Goal: Browse casually: Explore the website without a specific task or goal

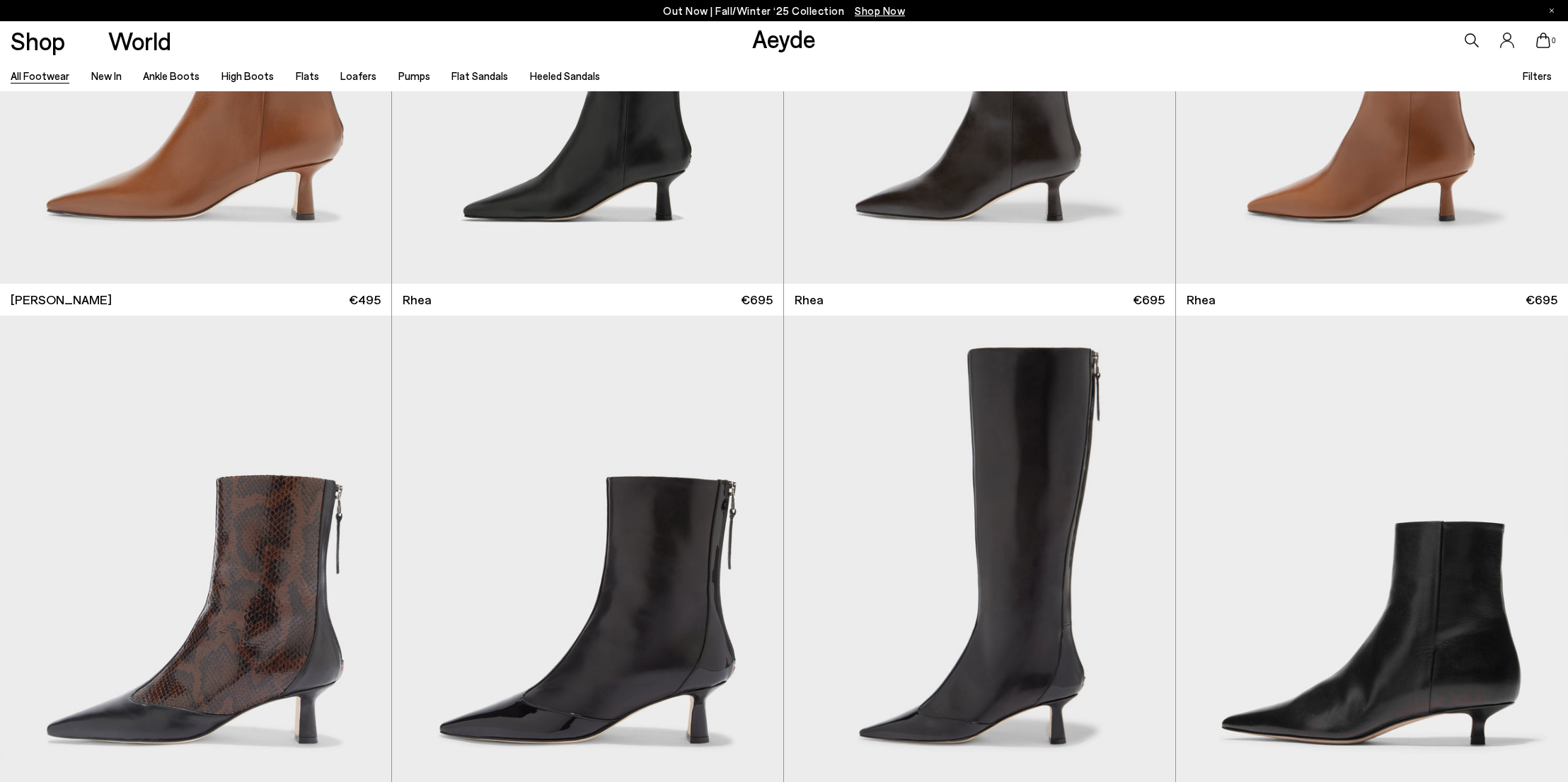
scroll to position [4453, 0]
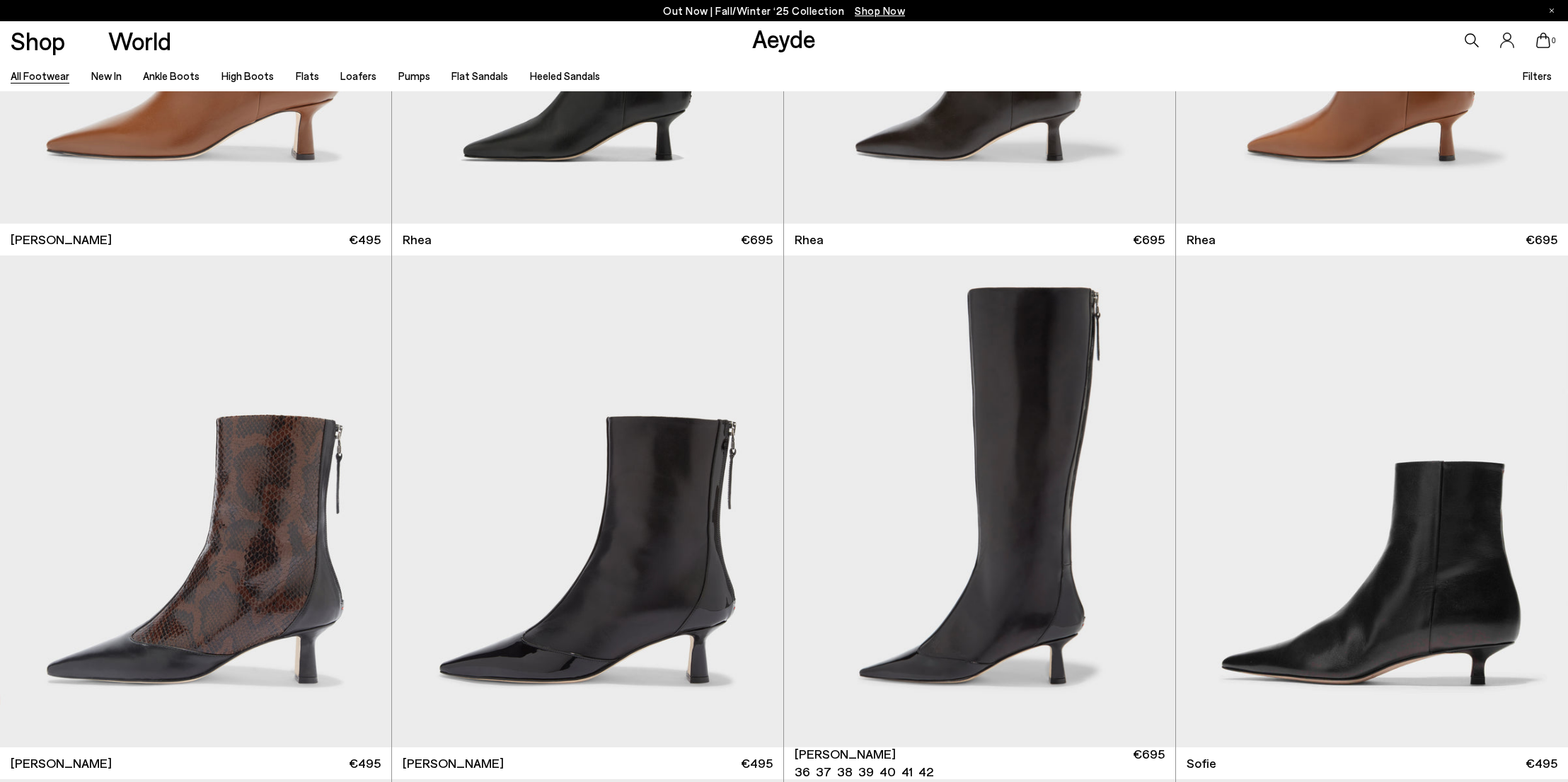
scroll to position [5017, 0]
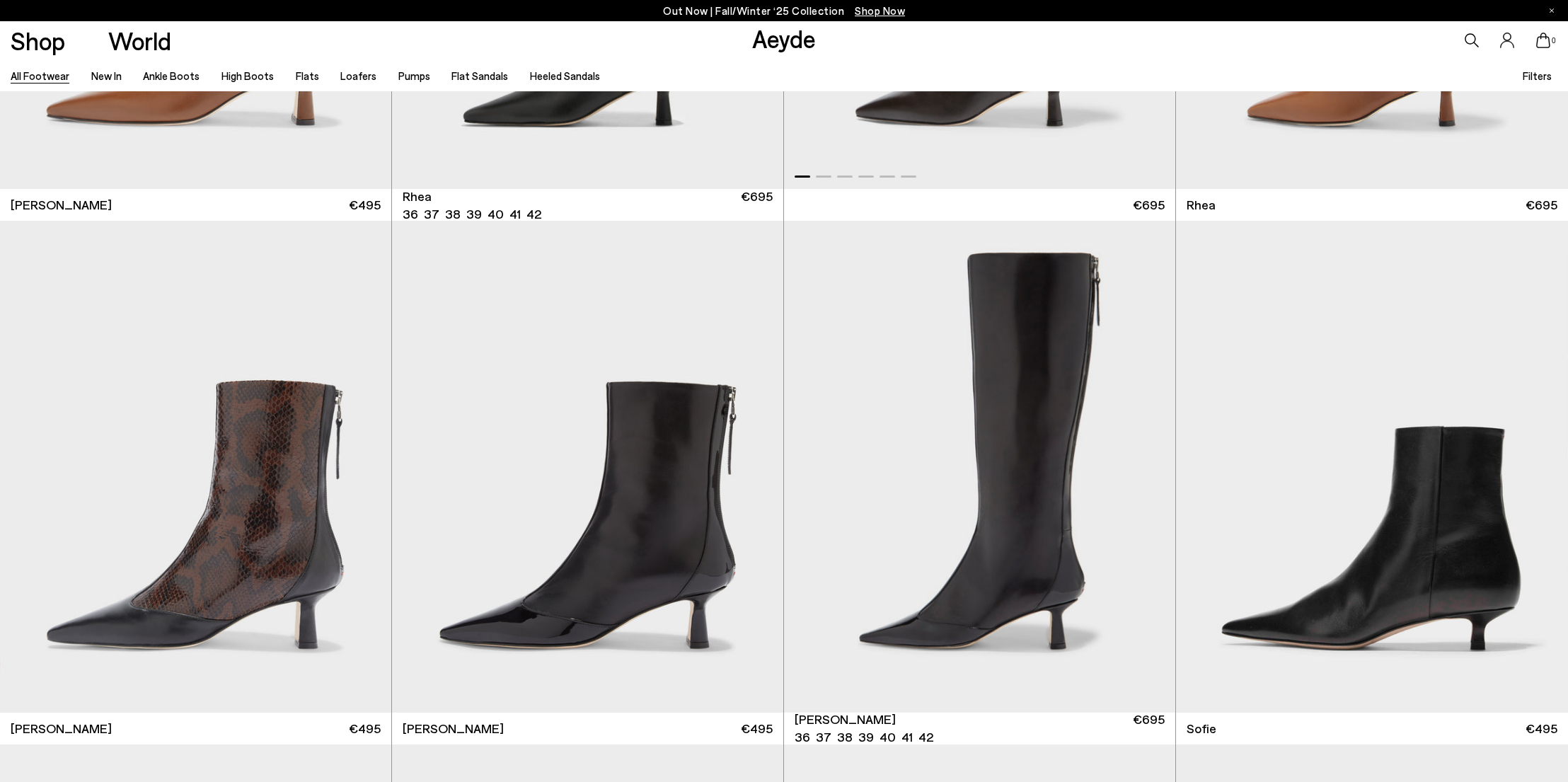
scroll to position [4314, 0]
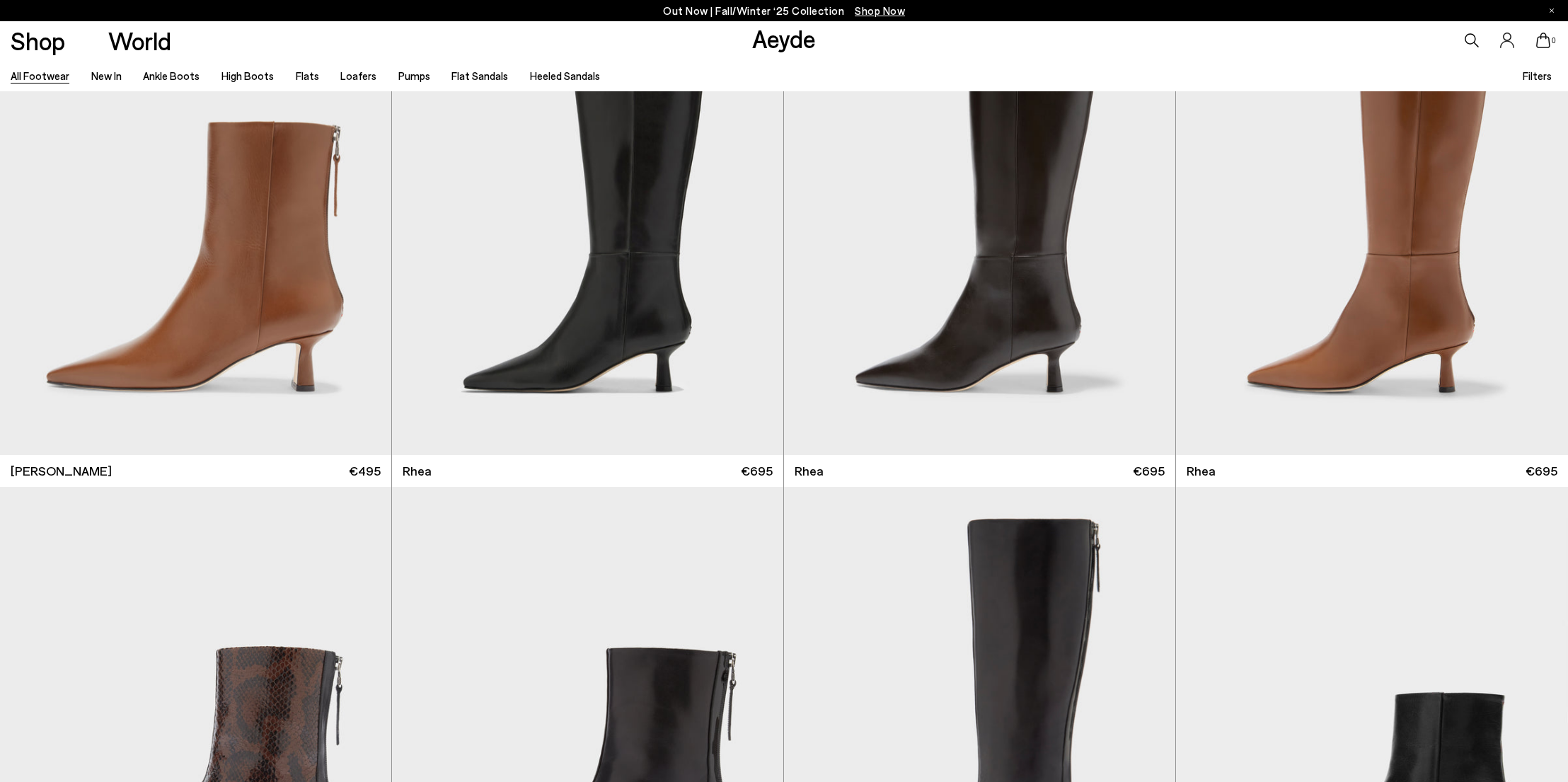
click at [48, 72] on link "All Footwear" at bounding box center [40, 76] width 59 height 13
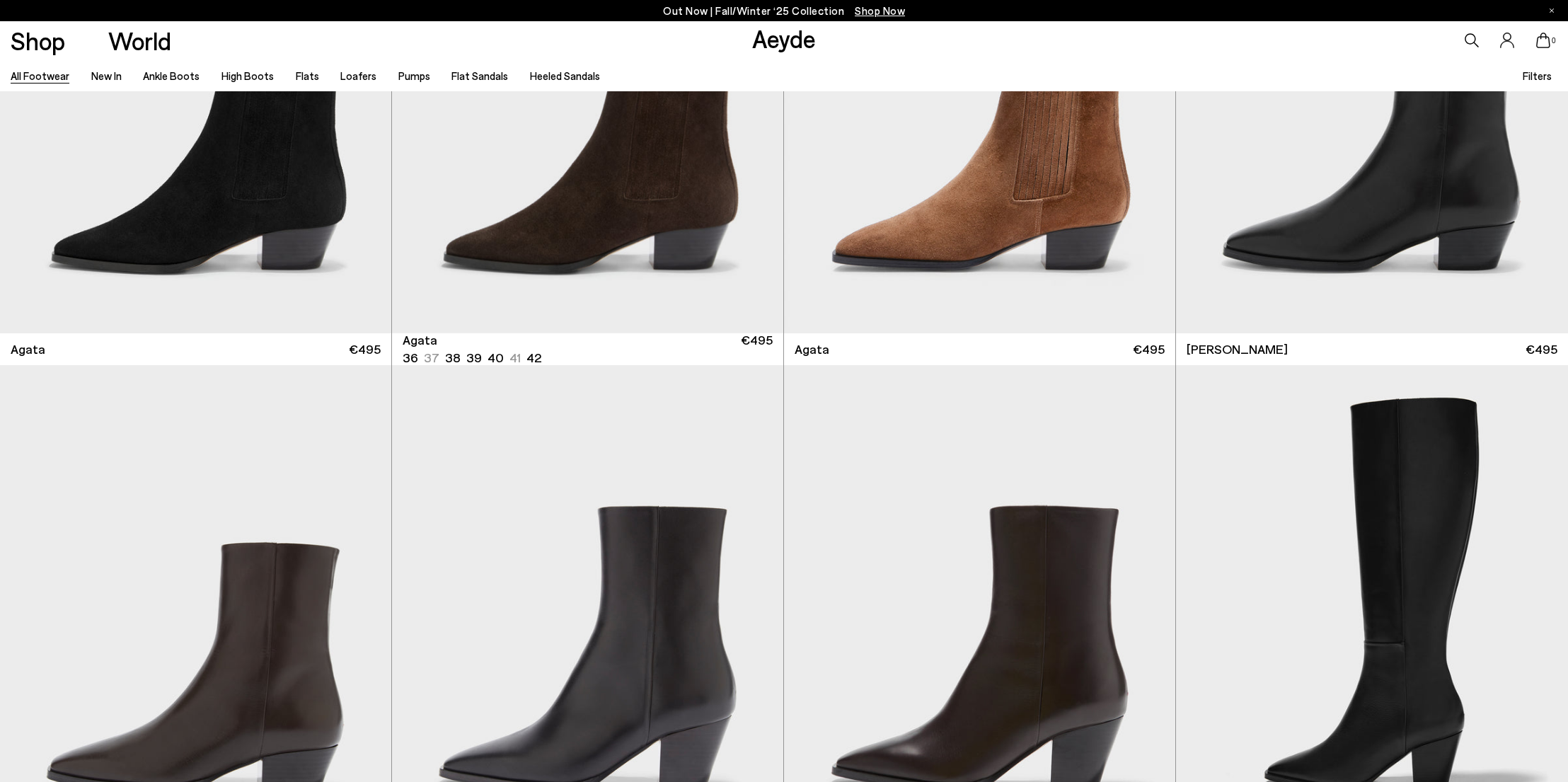
scroll to position [922, 0]
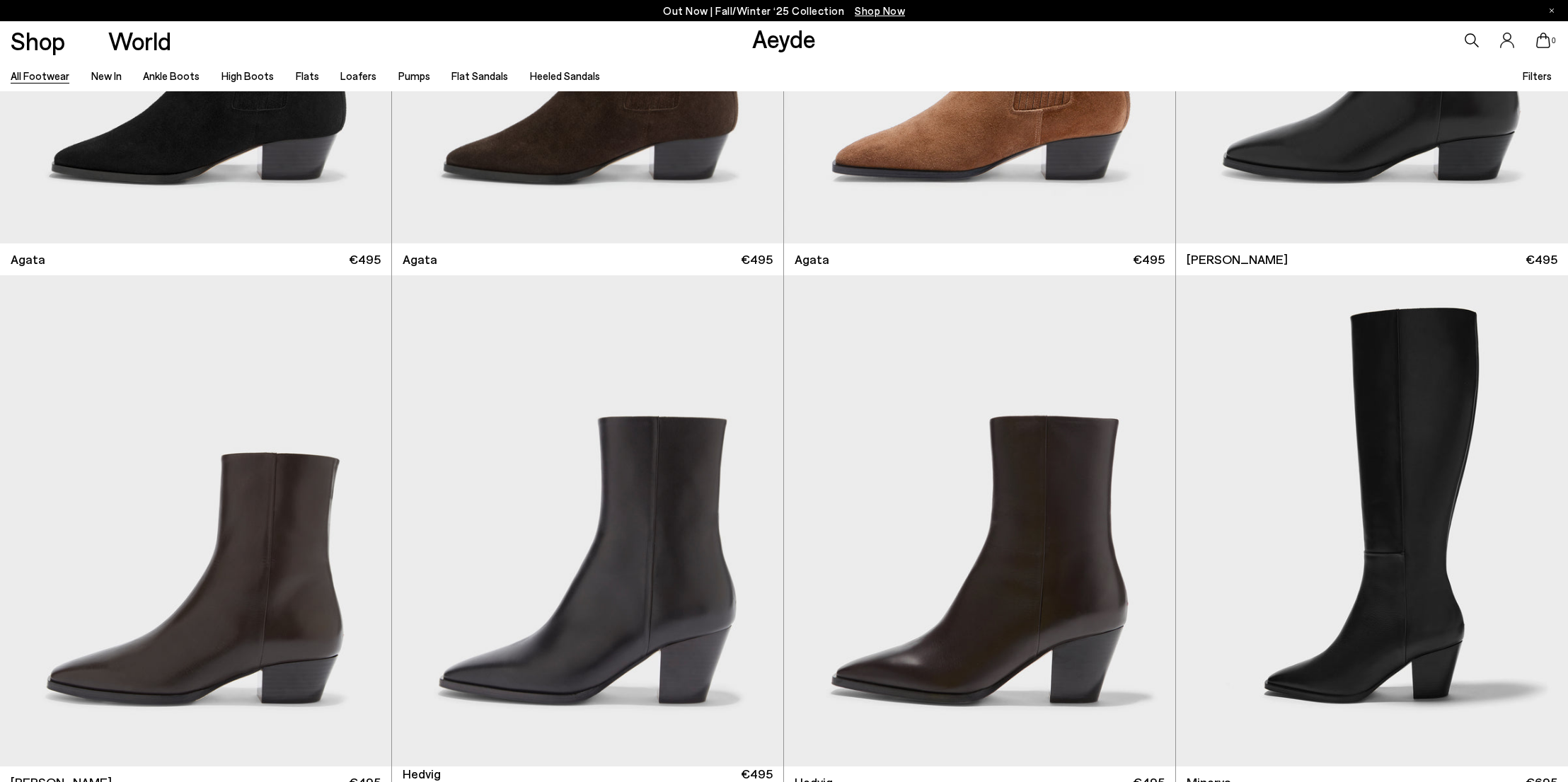
scroll to position [864, 0]
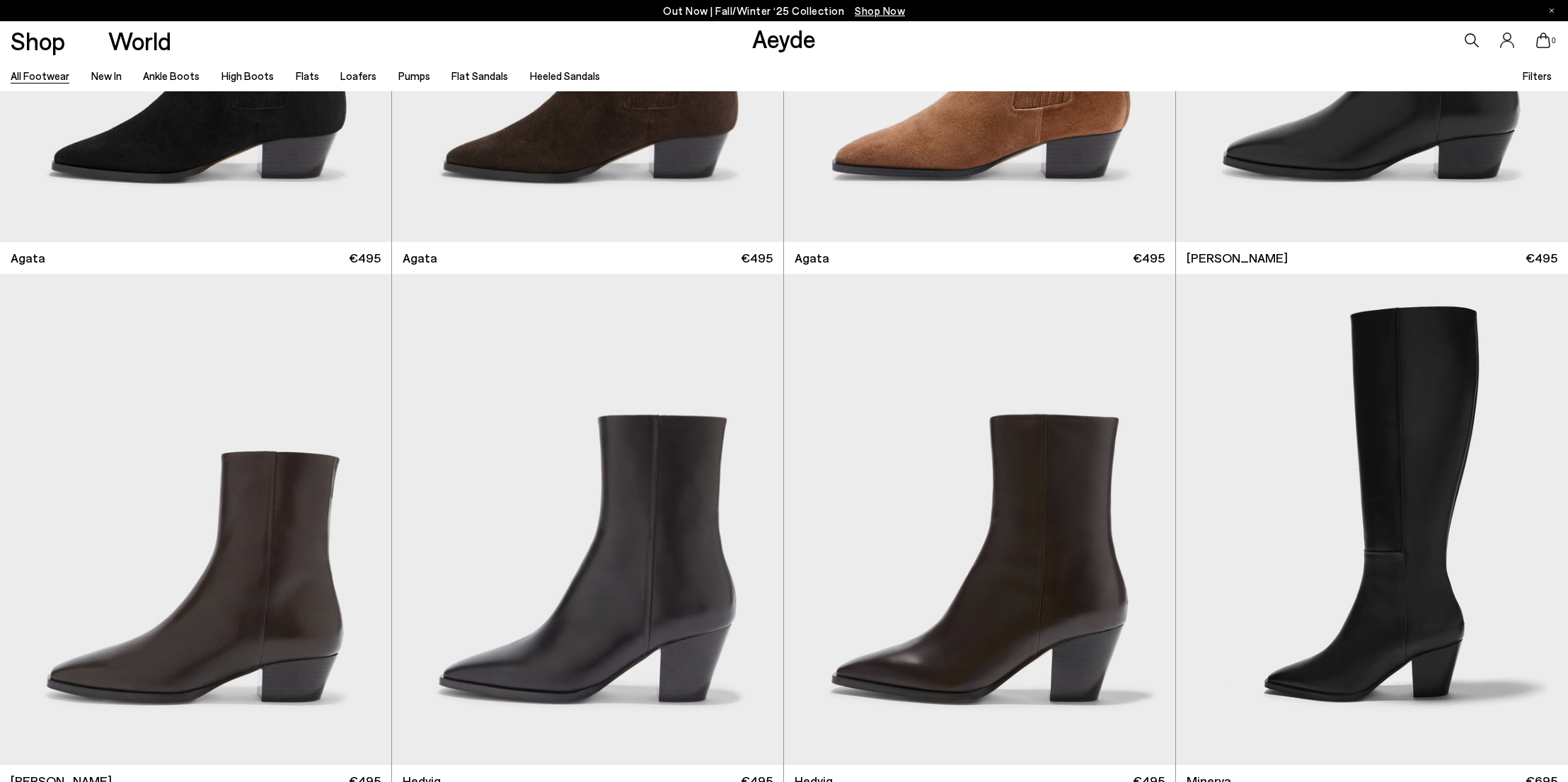
click at [34, 72] on link "All Footwear" at bounding box center [40, 76] width 59 height 13
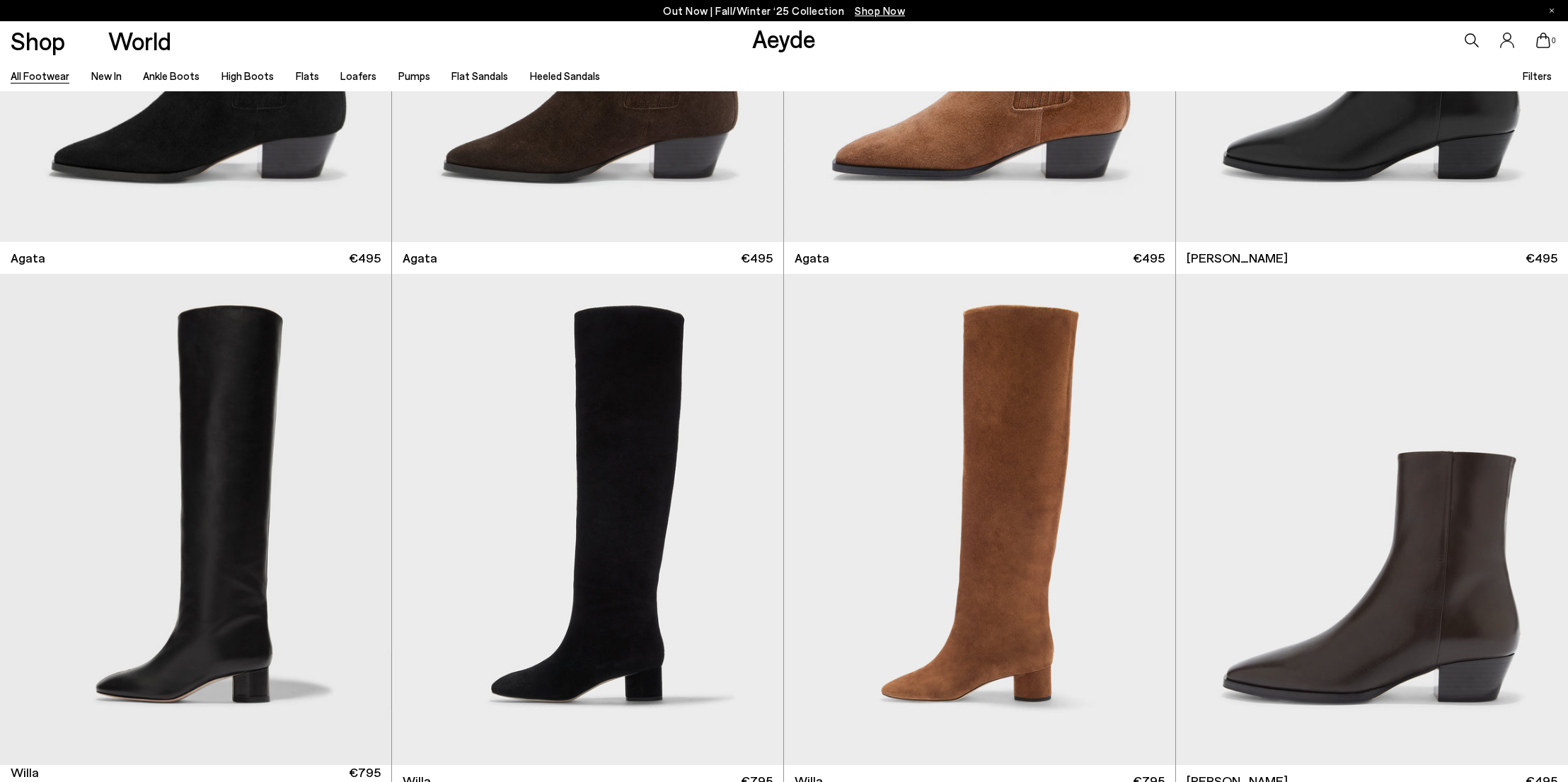
scroll to position [783, 0]
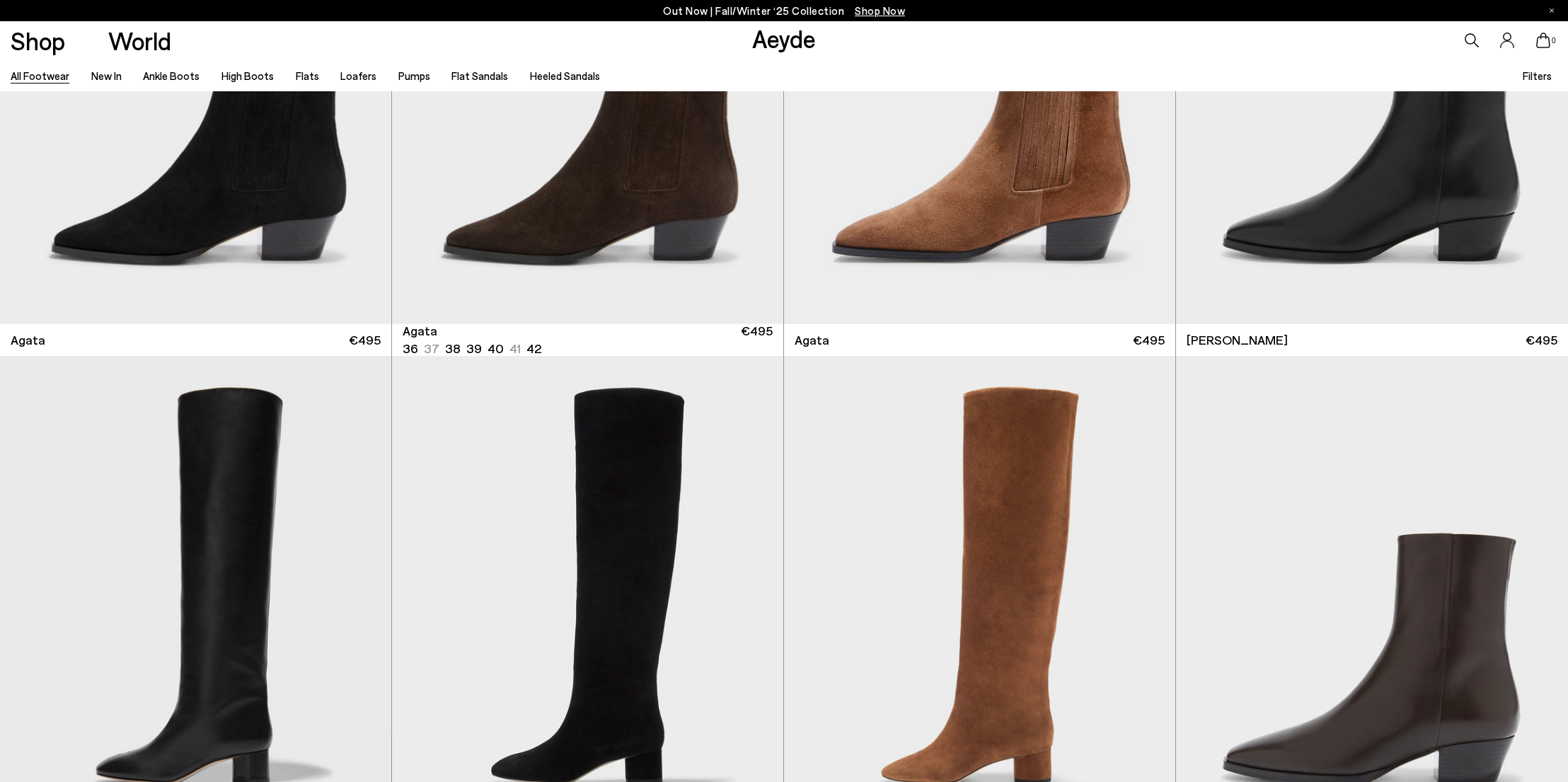
click at [51, 72] on link "All Footwear" at bounding box center [40, 76] width 59 height 13
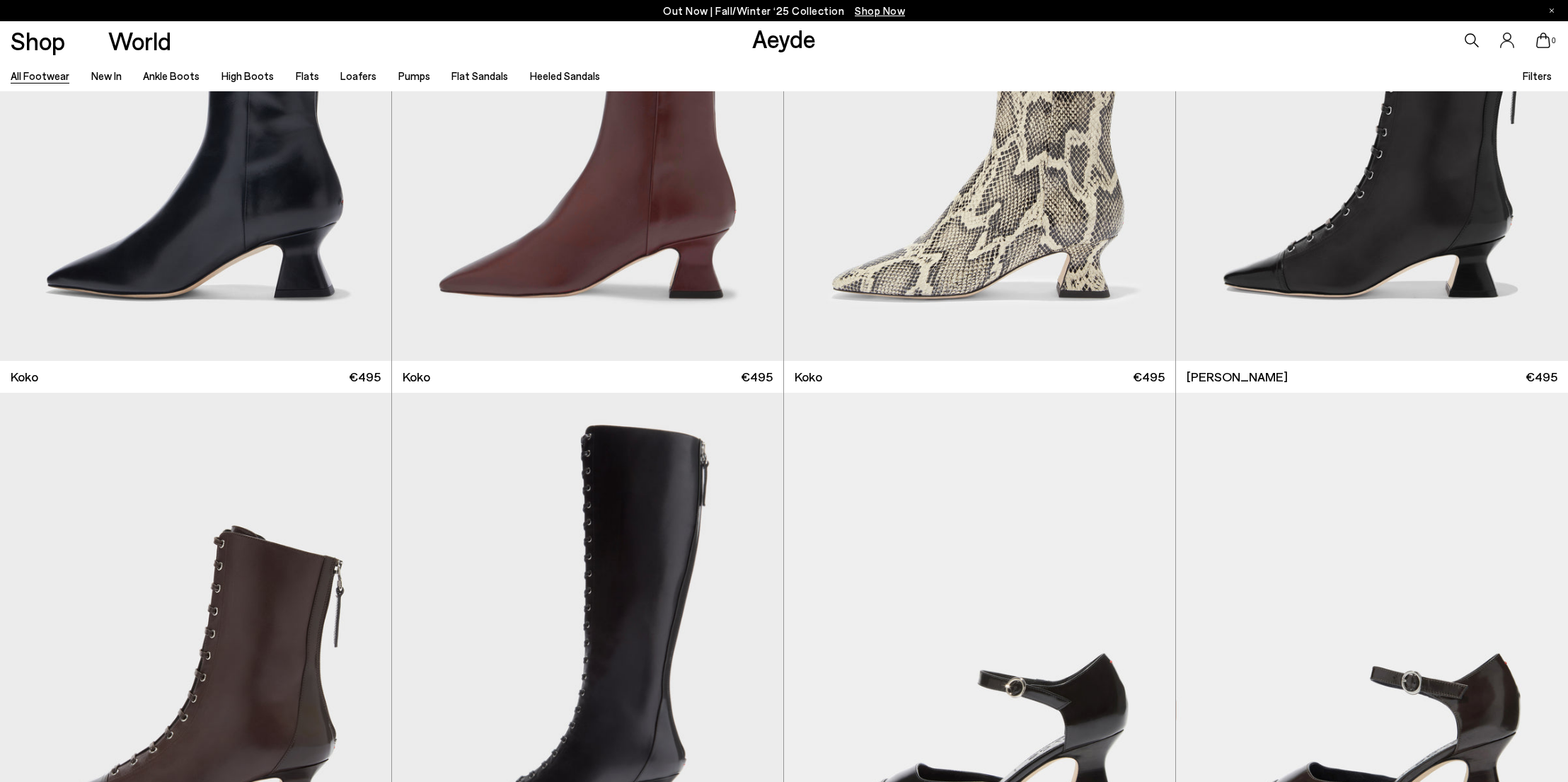
scroll to position [2776, 0]
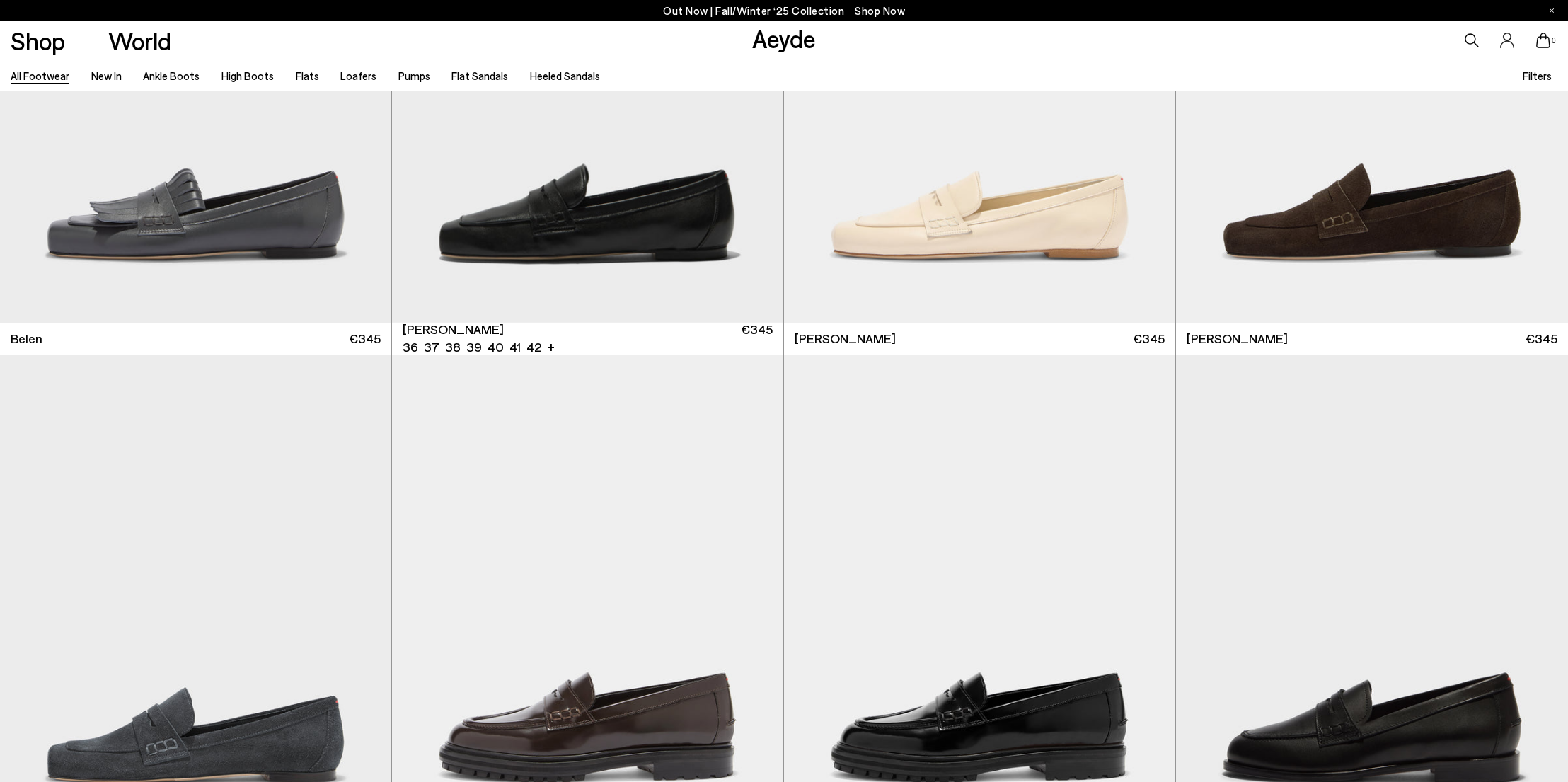
scroll to position [17080, 0]
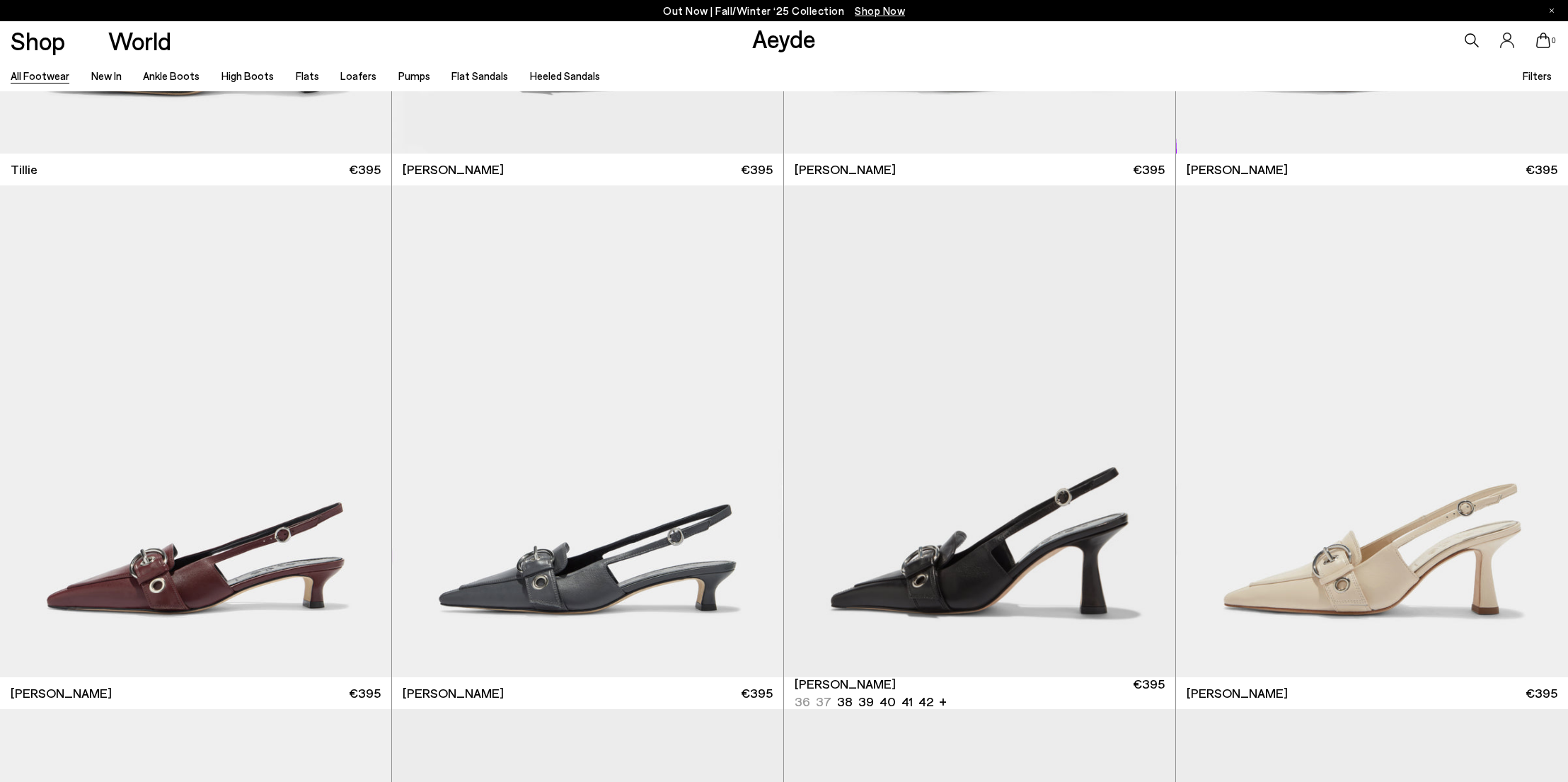
scroll to position [22966, 0]
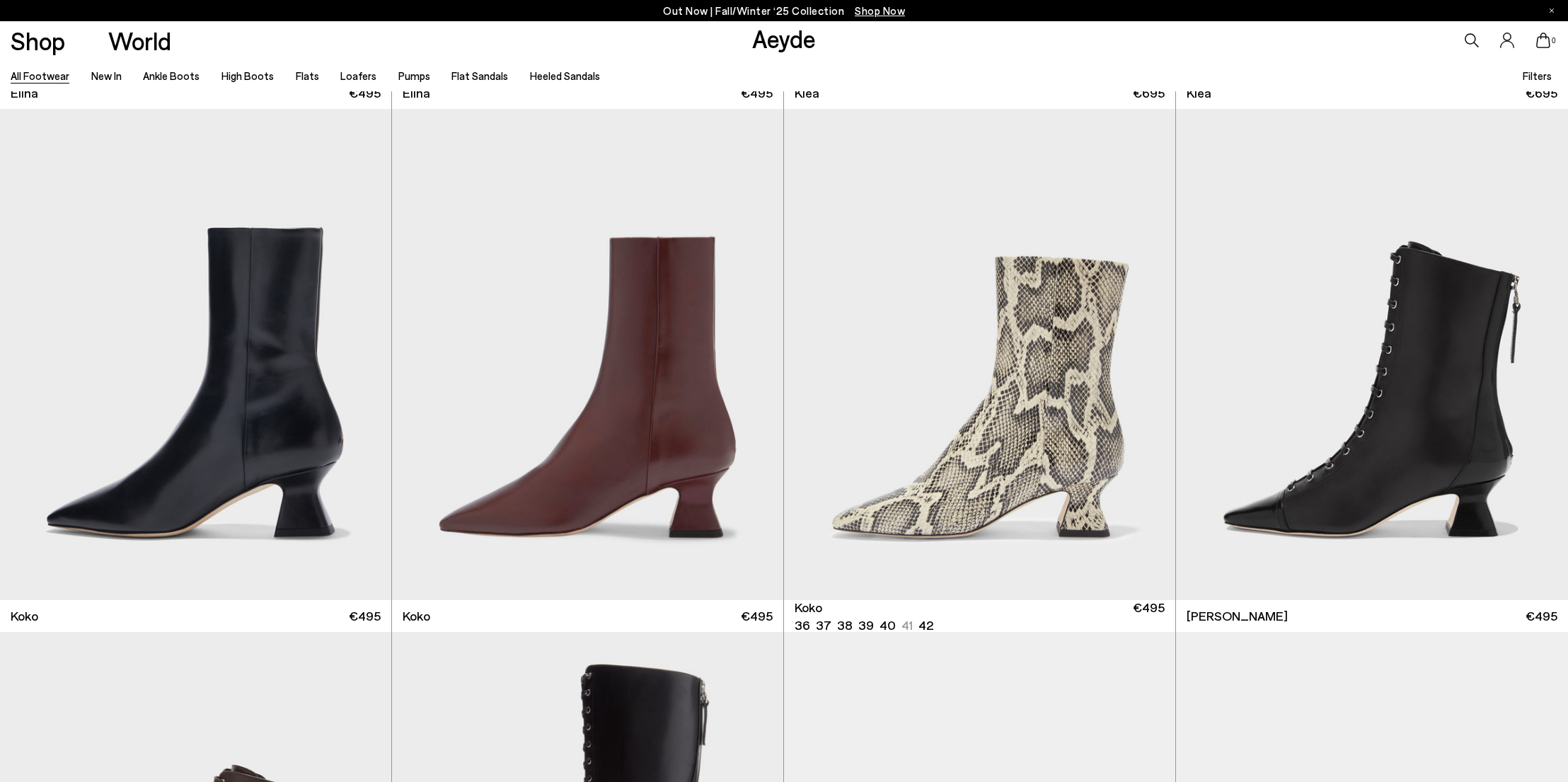
scroll to position [2630, 0]
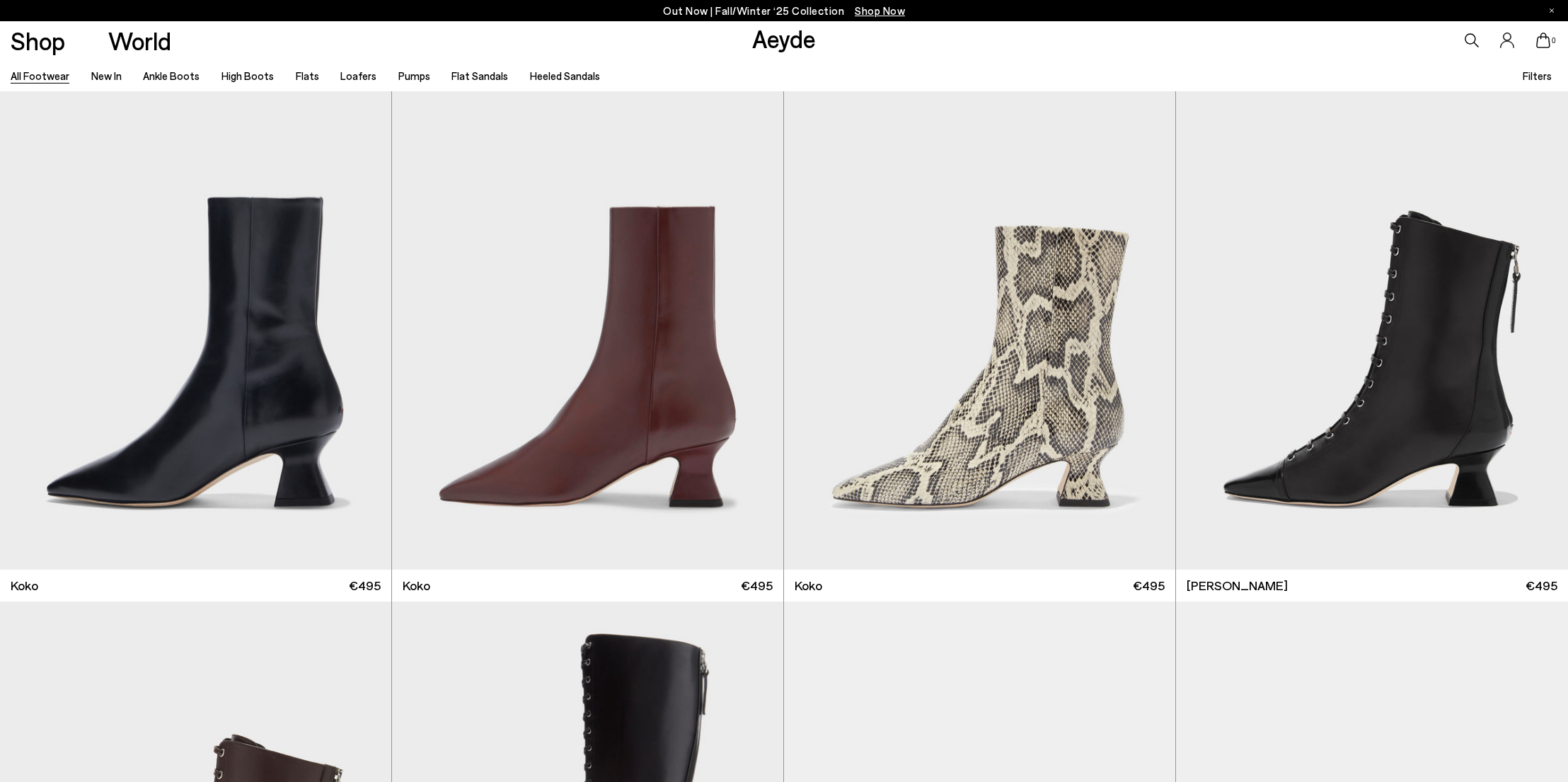
click at [31, 77] on link "All Footwear" at bounding box center [40, 76] width 59 height 13
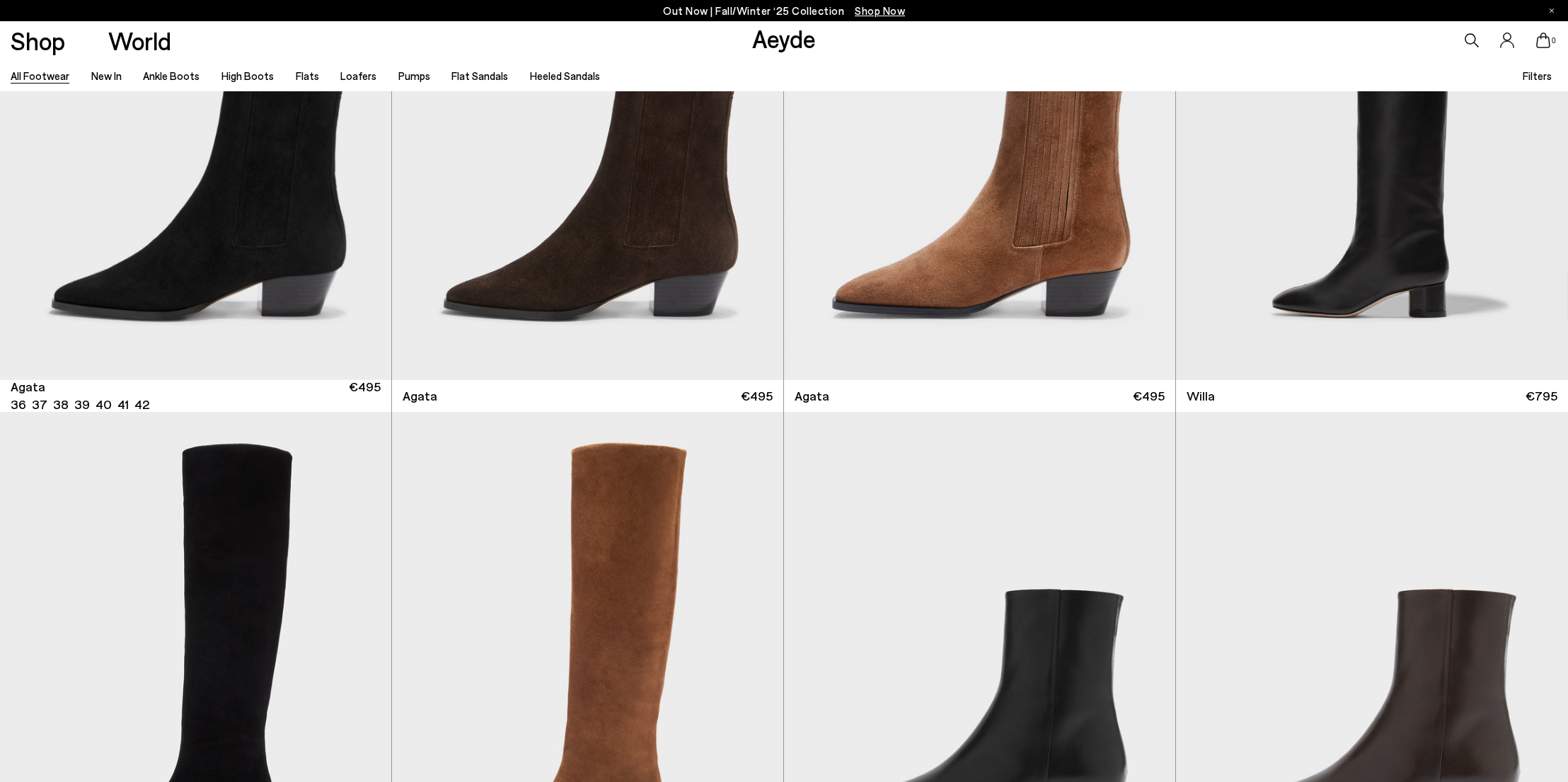
scroll to position [784, 0]
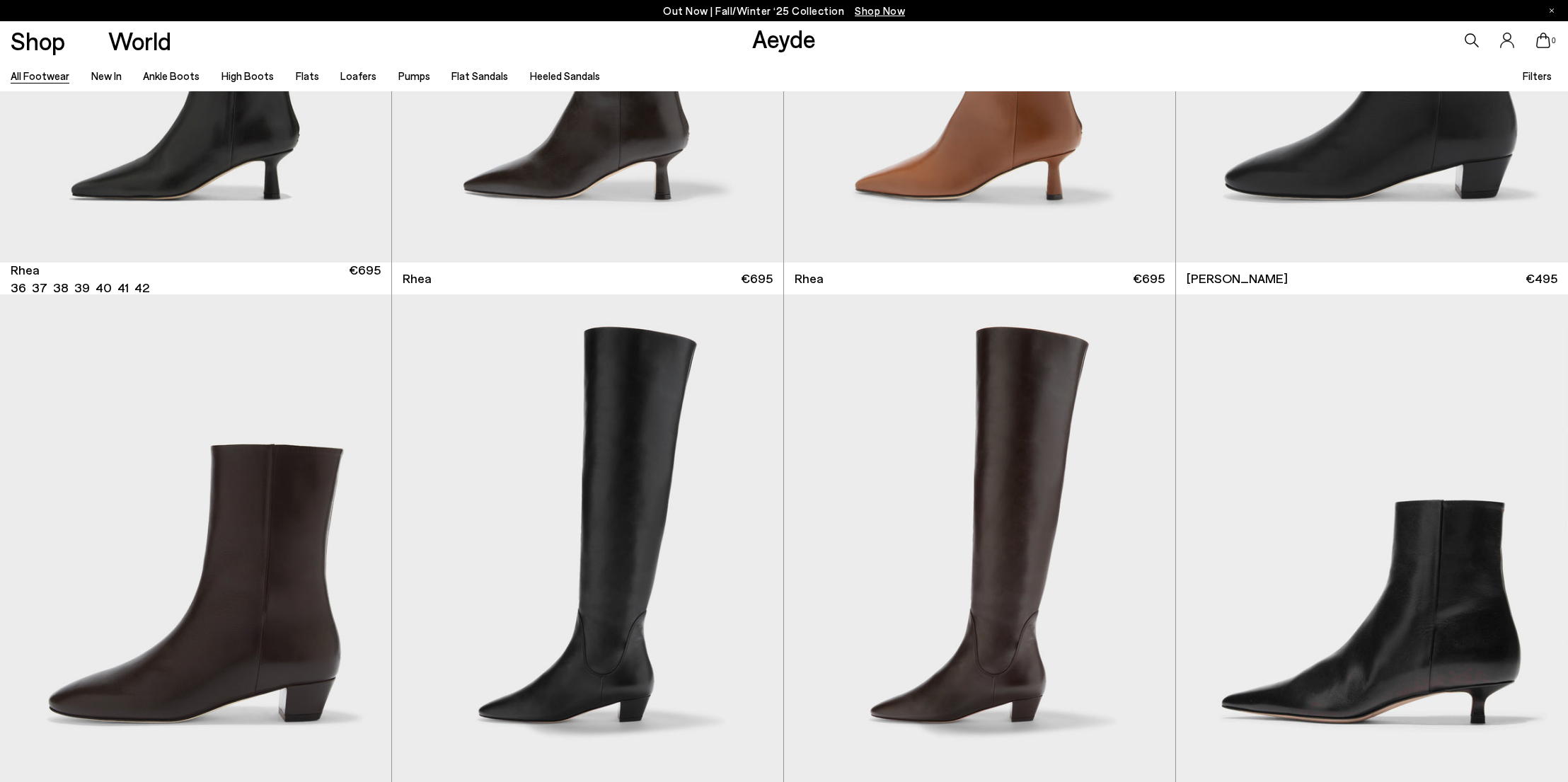
scroll to position [4541, 0]
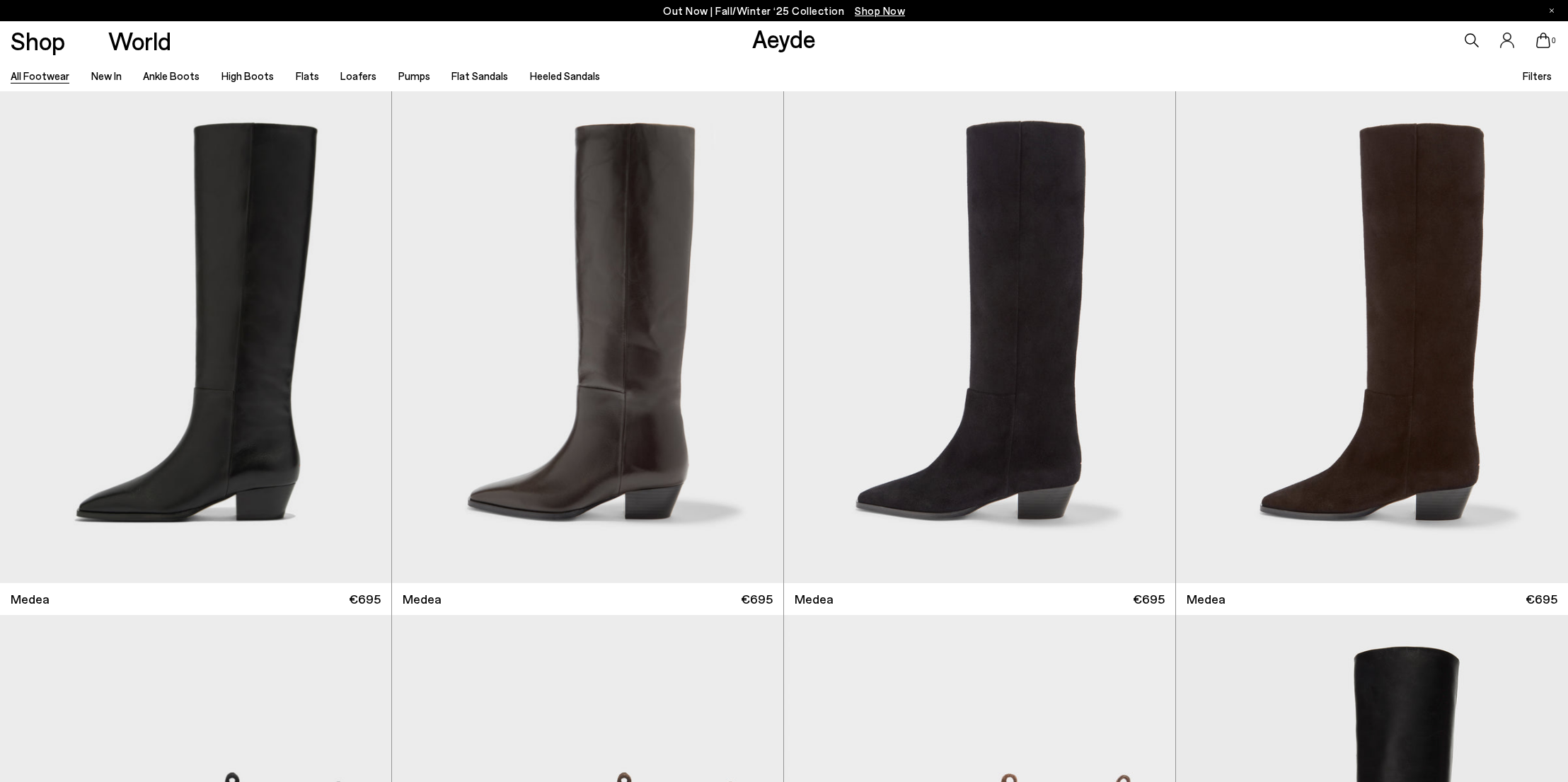
click at [30, 77] on link "All Footwear" at bounding box center [40, 76] width 59 height 13
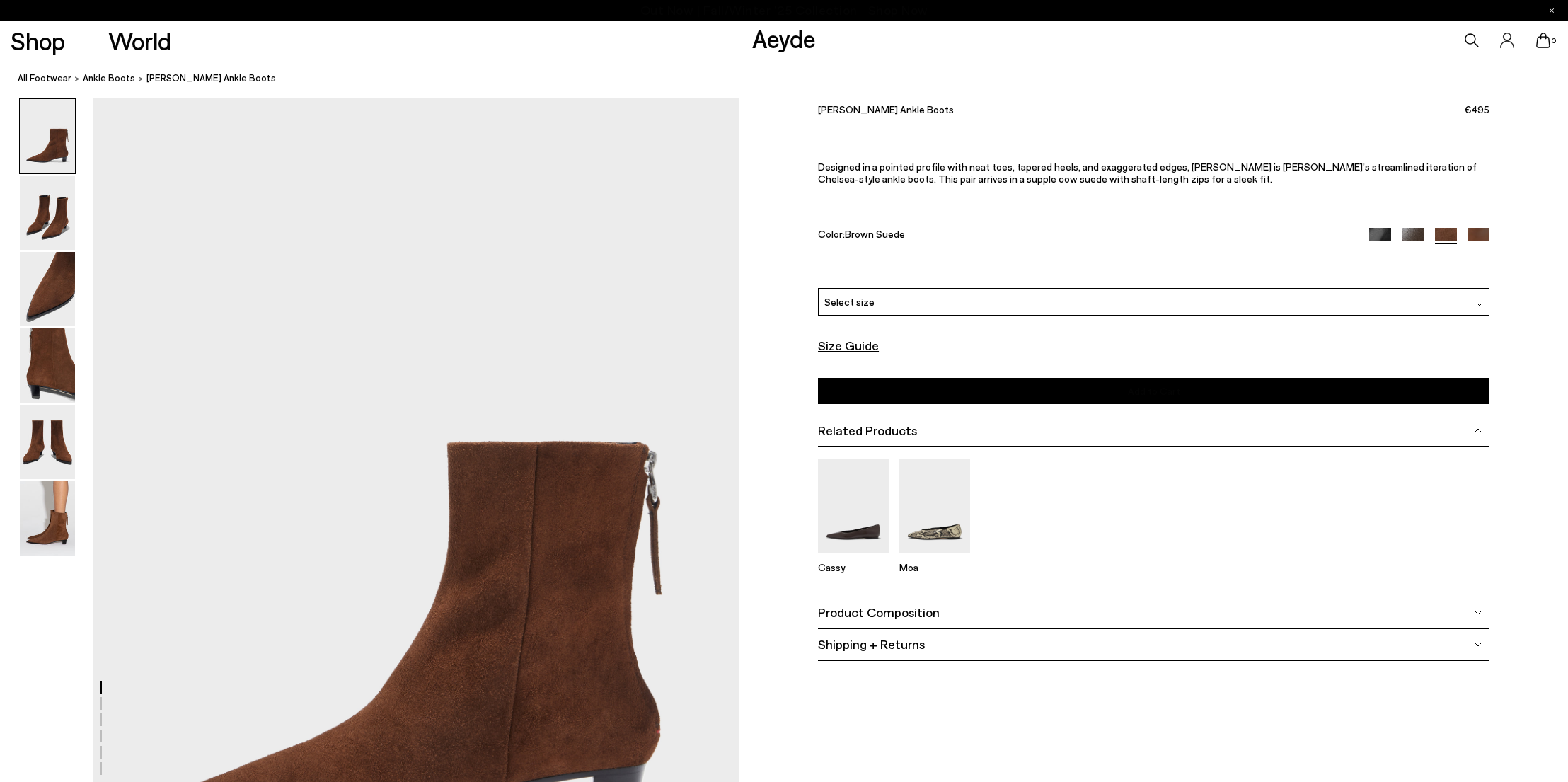
click at [878, 614] on font "Product Composition" at bounding box center [879, 612] width 121 height 16
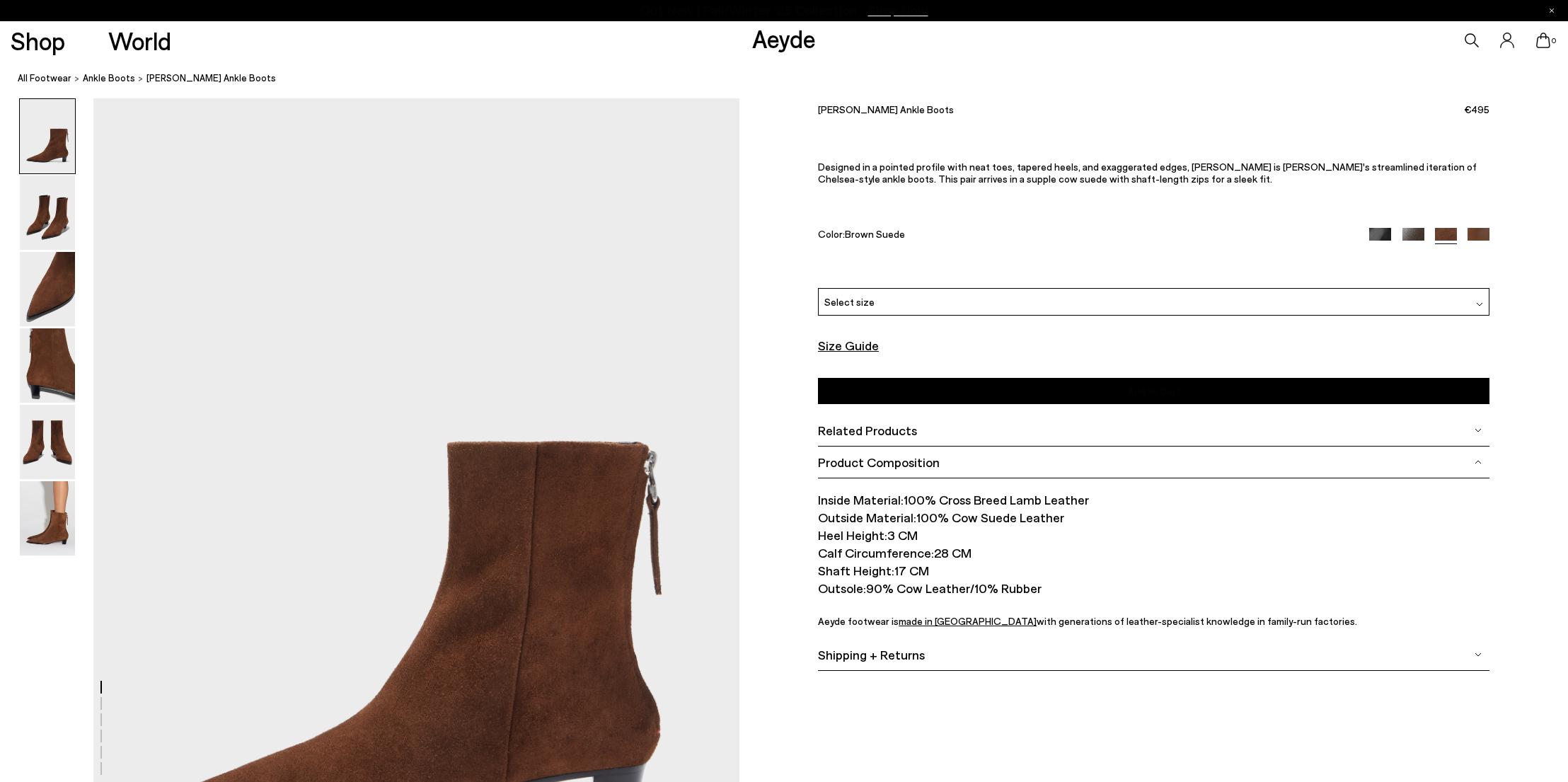
click at [1473, 46] on icon at bounding box center [1472, 40] width 14 height 14
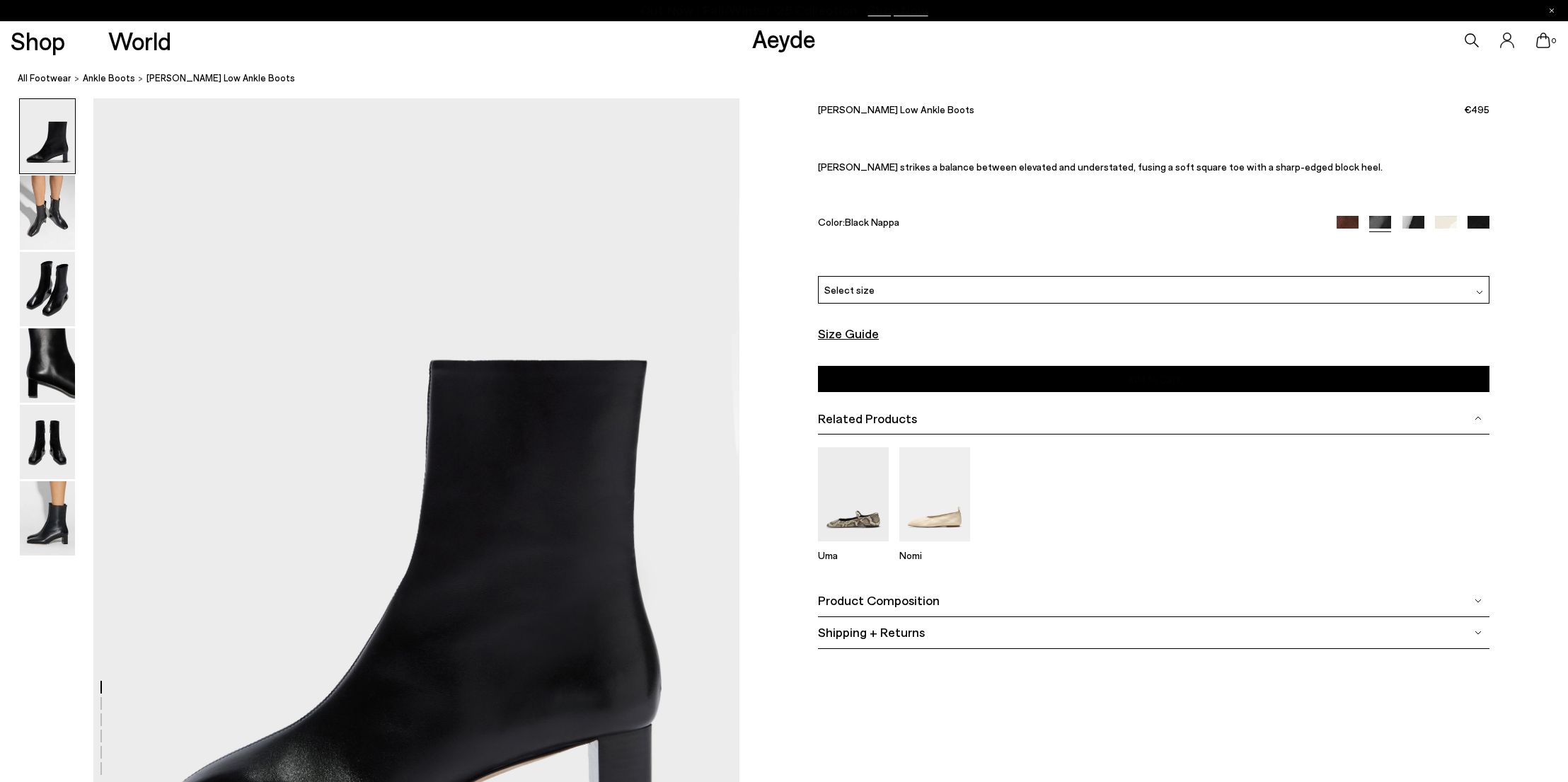
click at [912, 597] on font "Product Composition" at bounding box center [879, 600] width 121 height 16
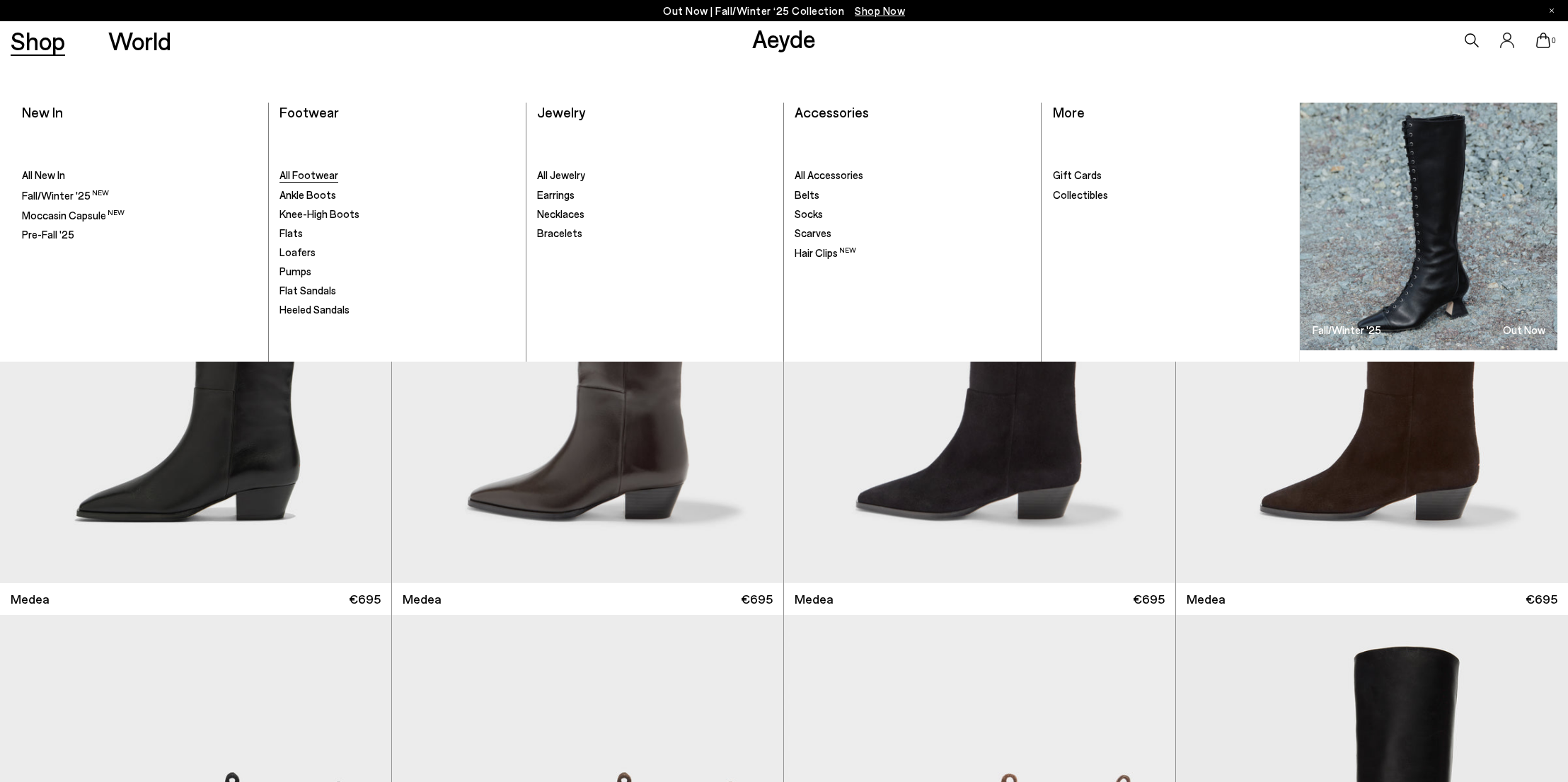
click at [325, 173] on span "All Footwear" at bounding box center [309, 175] width 59 height 13
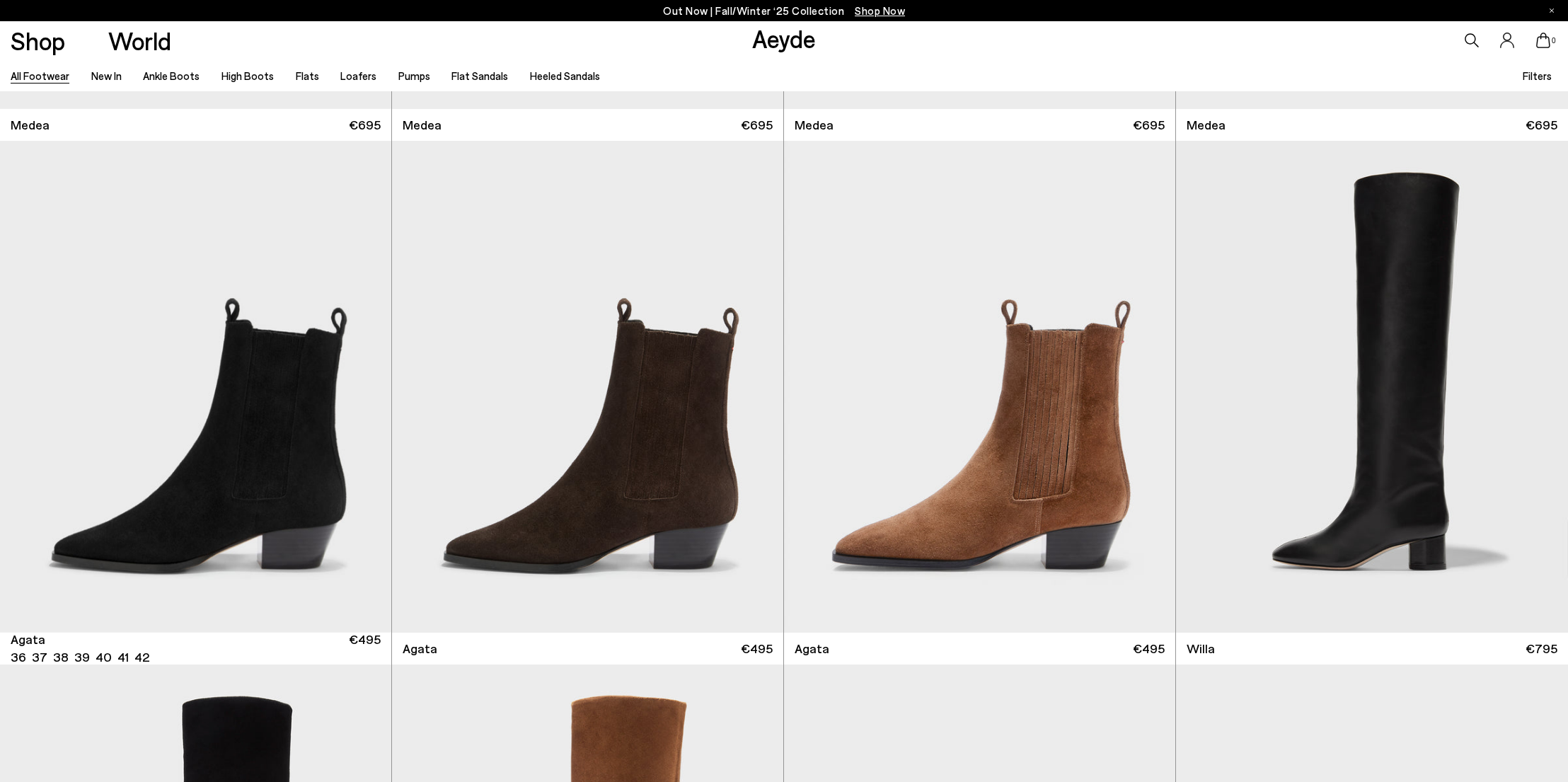
scroll to position [476, 0]
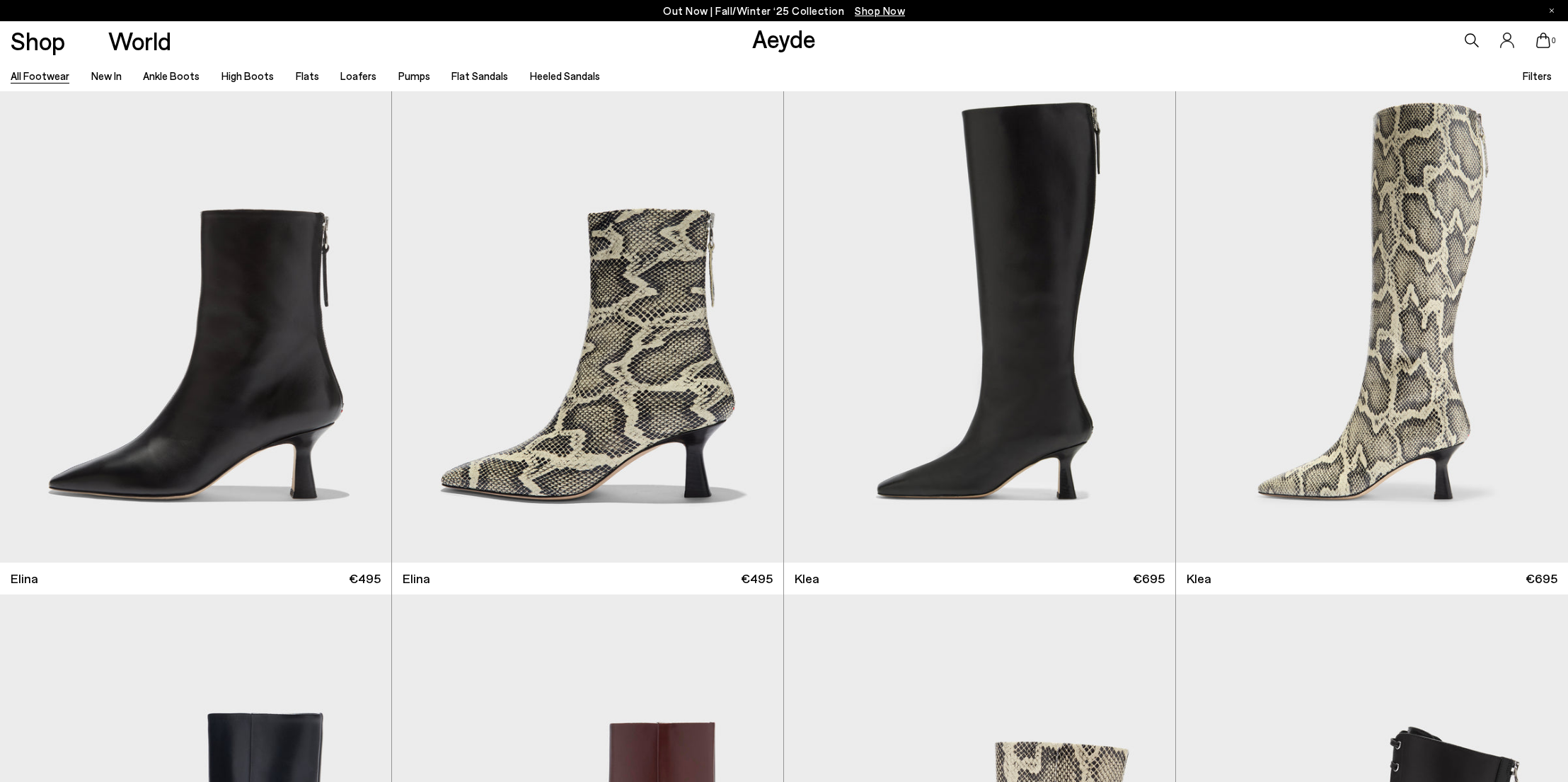
scroll to position [2199, 0]
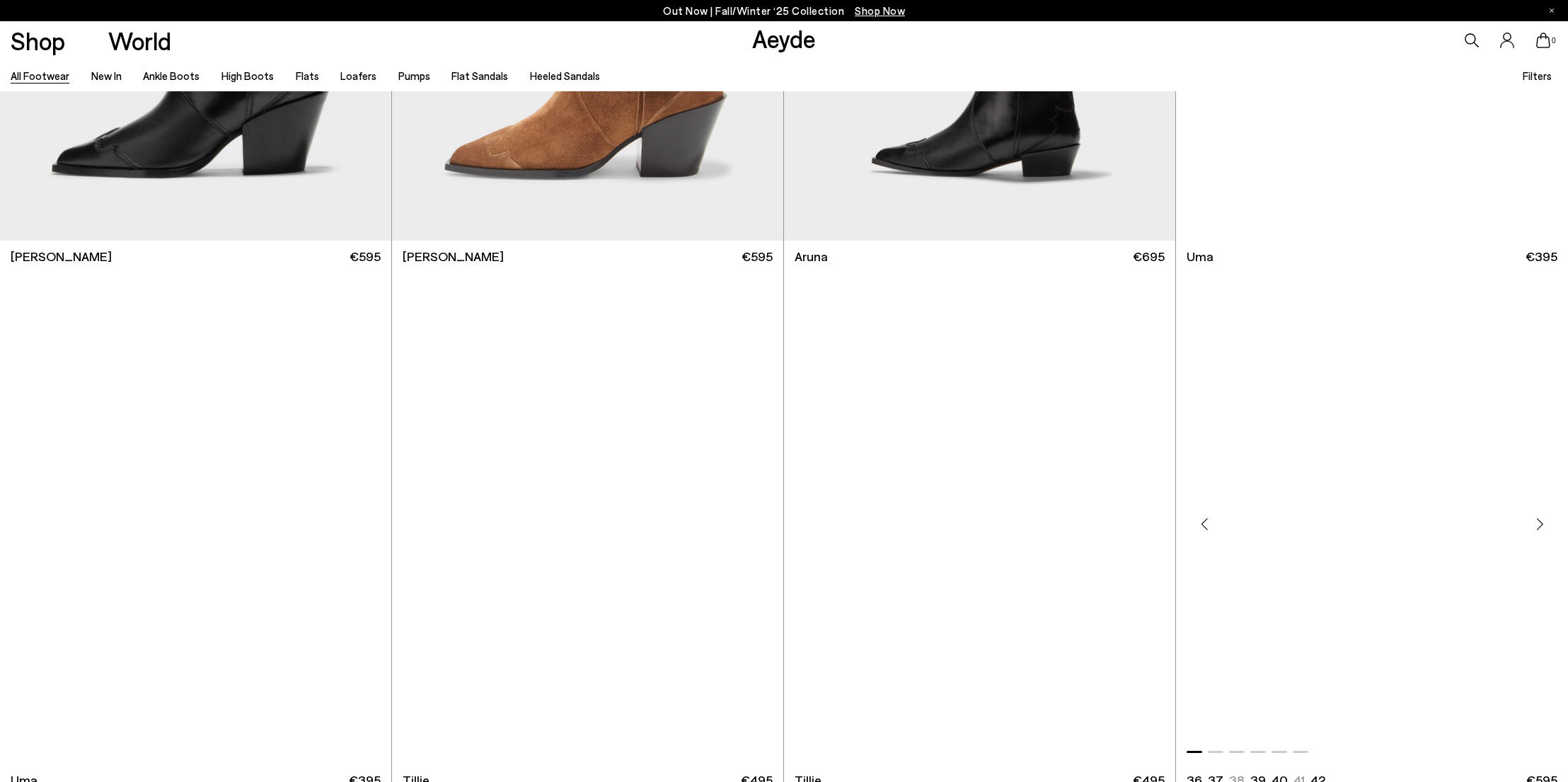
scroll to position [14829, 0]
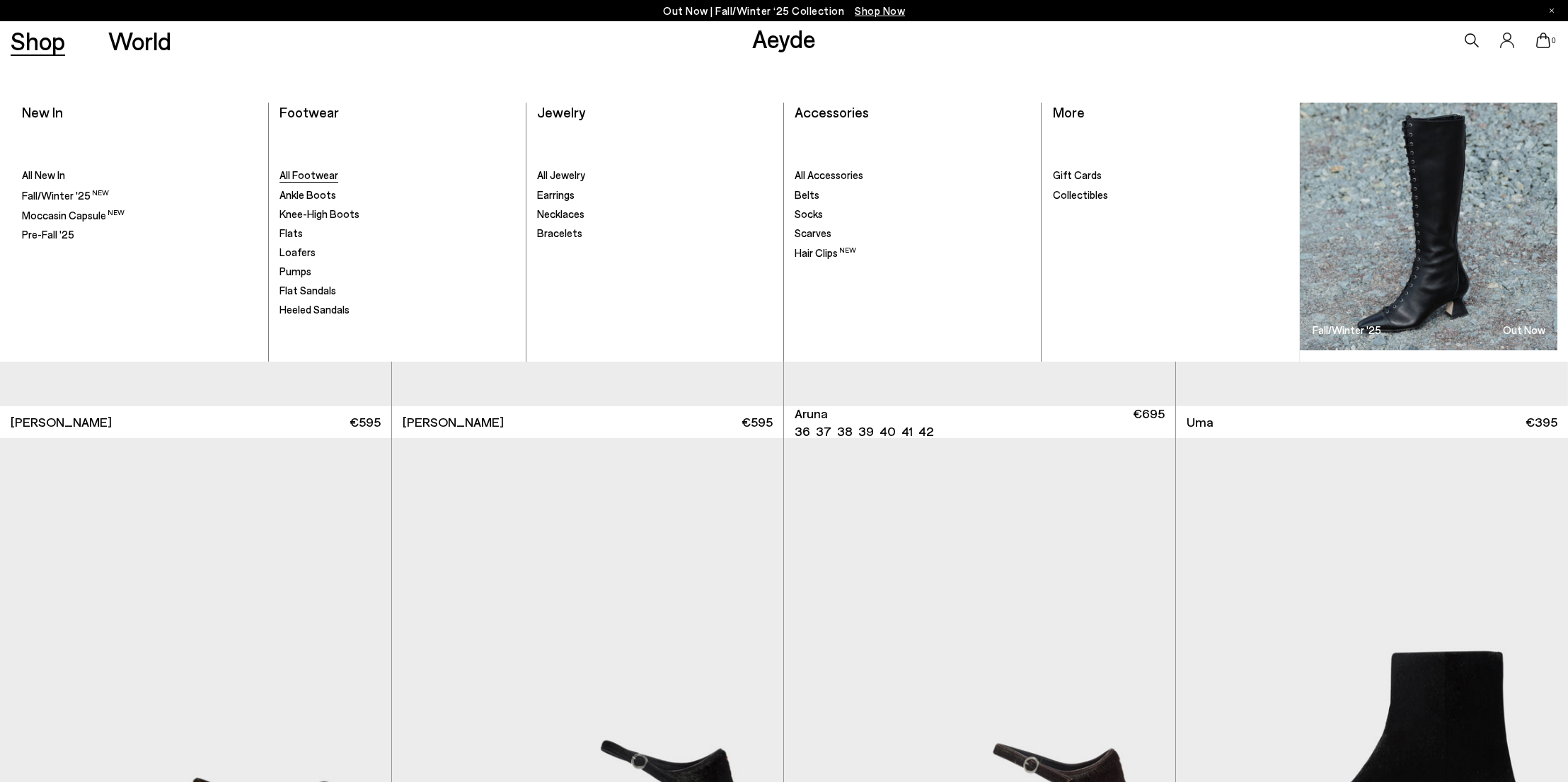
click at [318, 173] on span "All Footwear" at bounding box center [309, 175] width 59 height 13
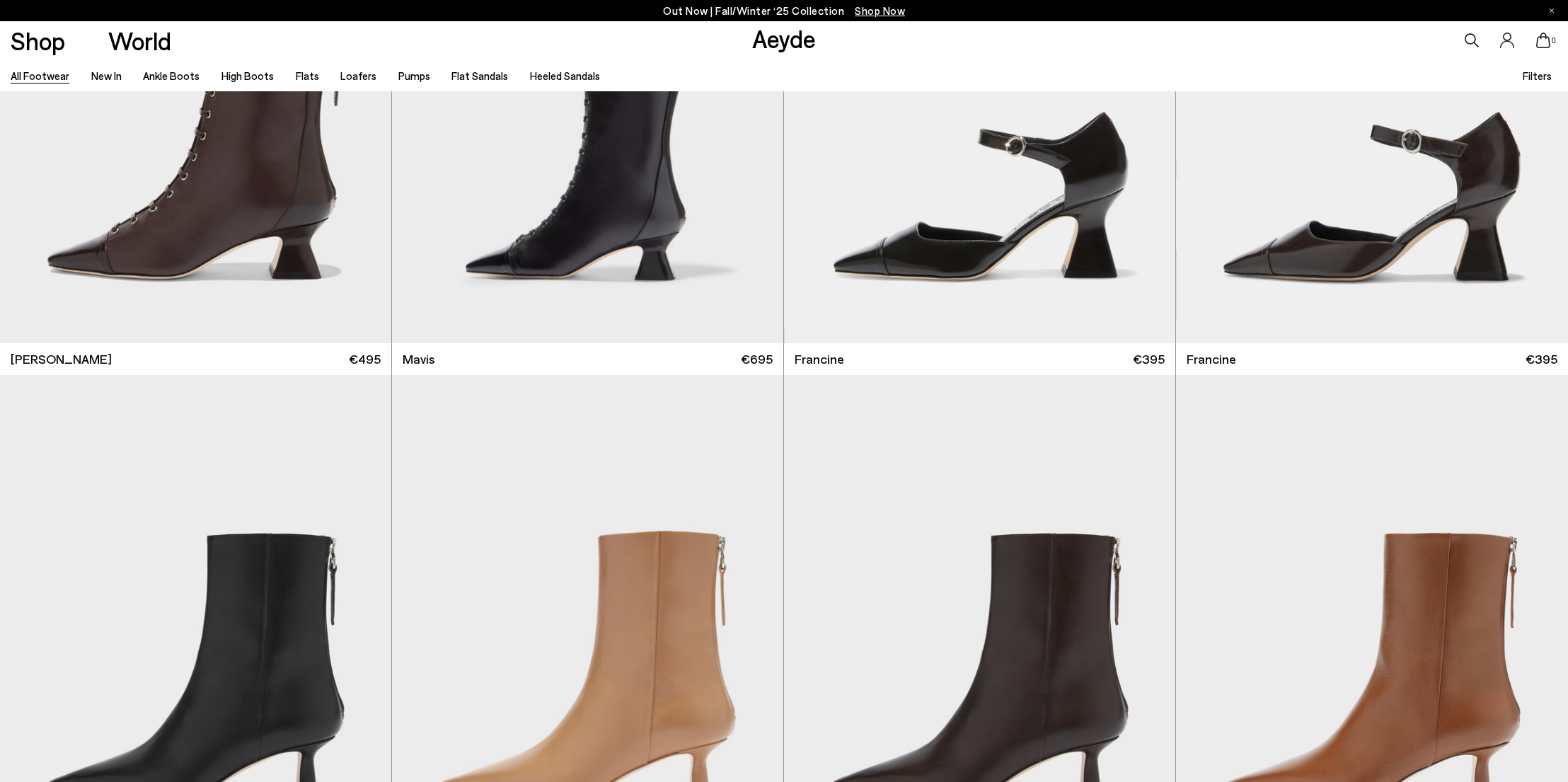
scroll to position [3102, 0]
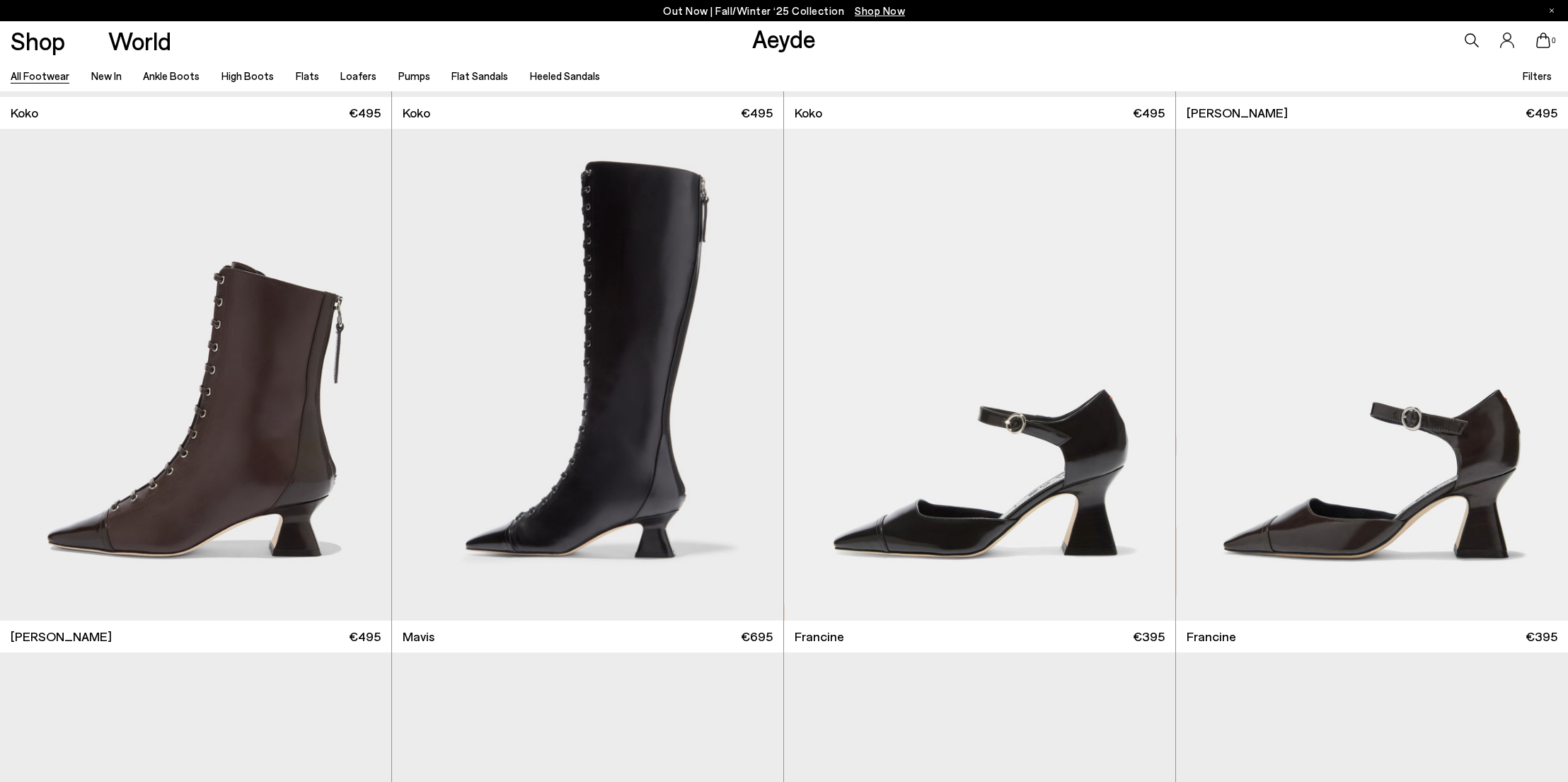
click at [32, 77] on link "All Footwear" at bounding box center [40, 76] width 59 height 13
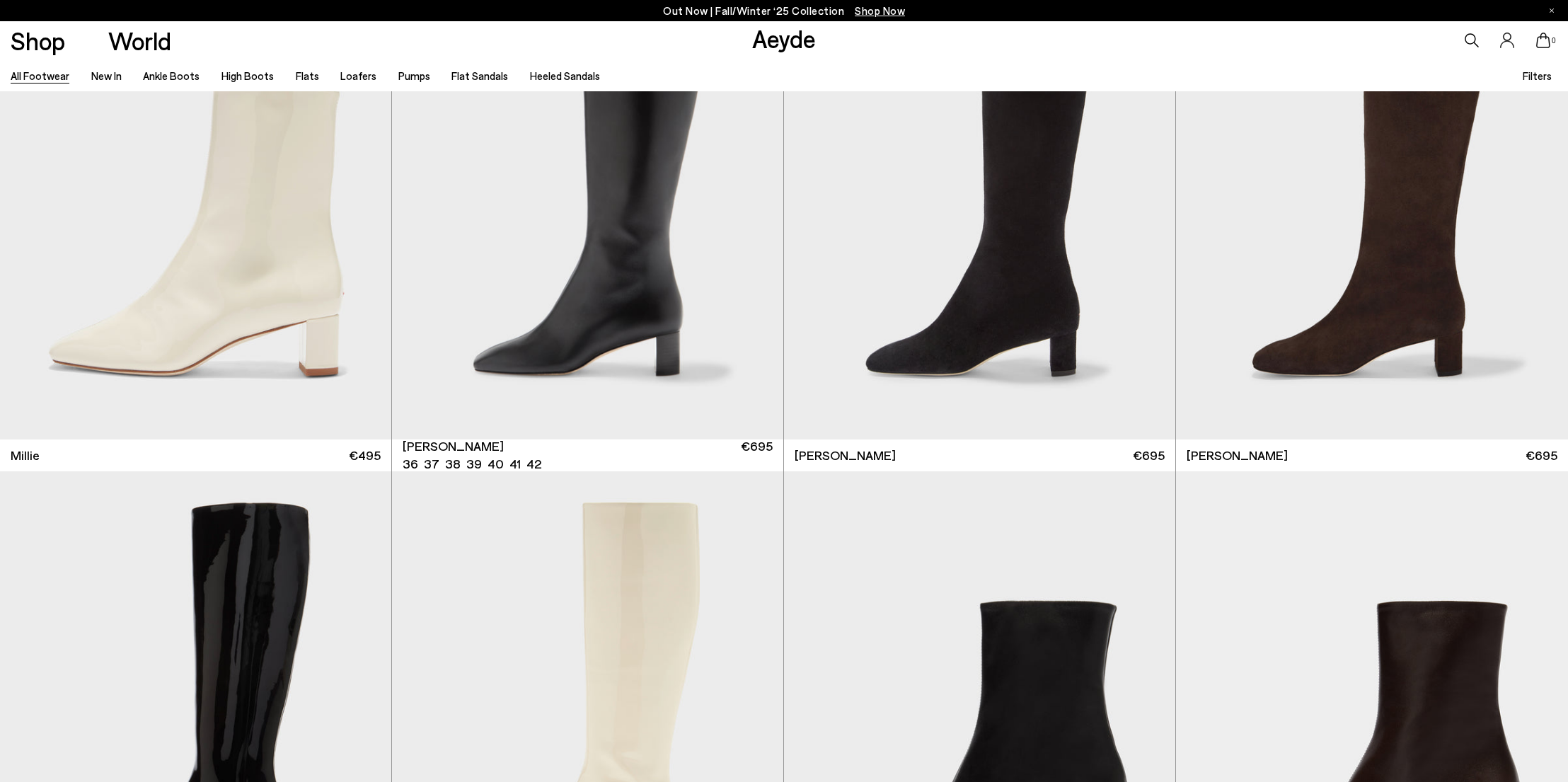
scroll to position [9573, 0]
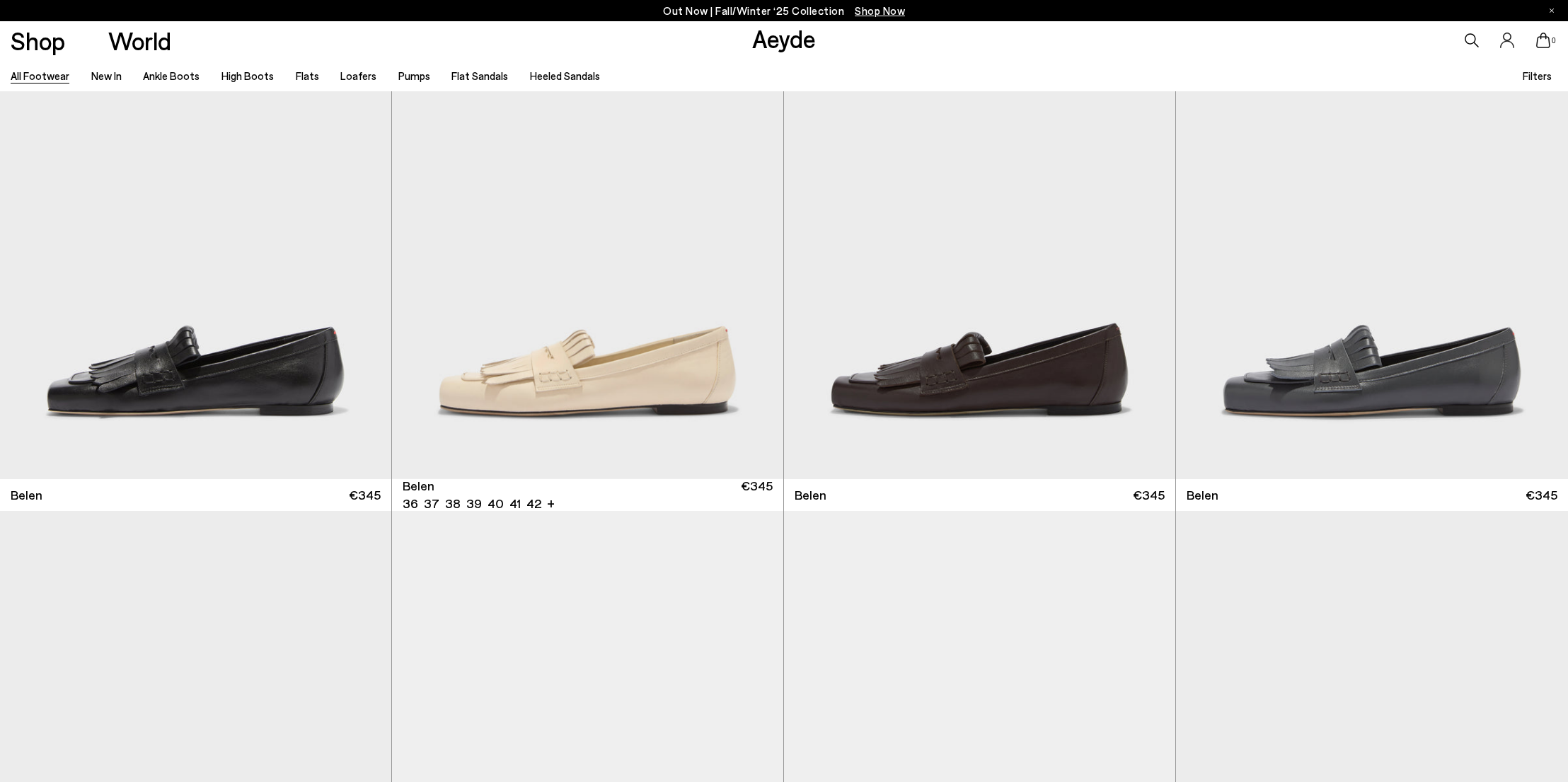
scroll to position [17273, 0]
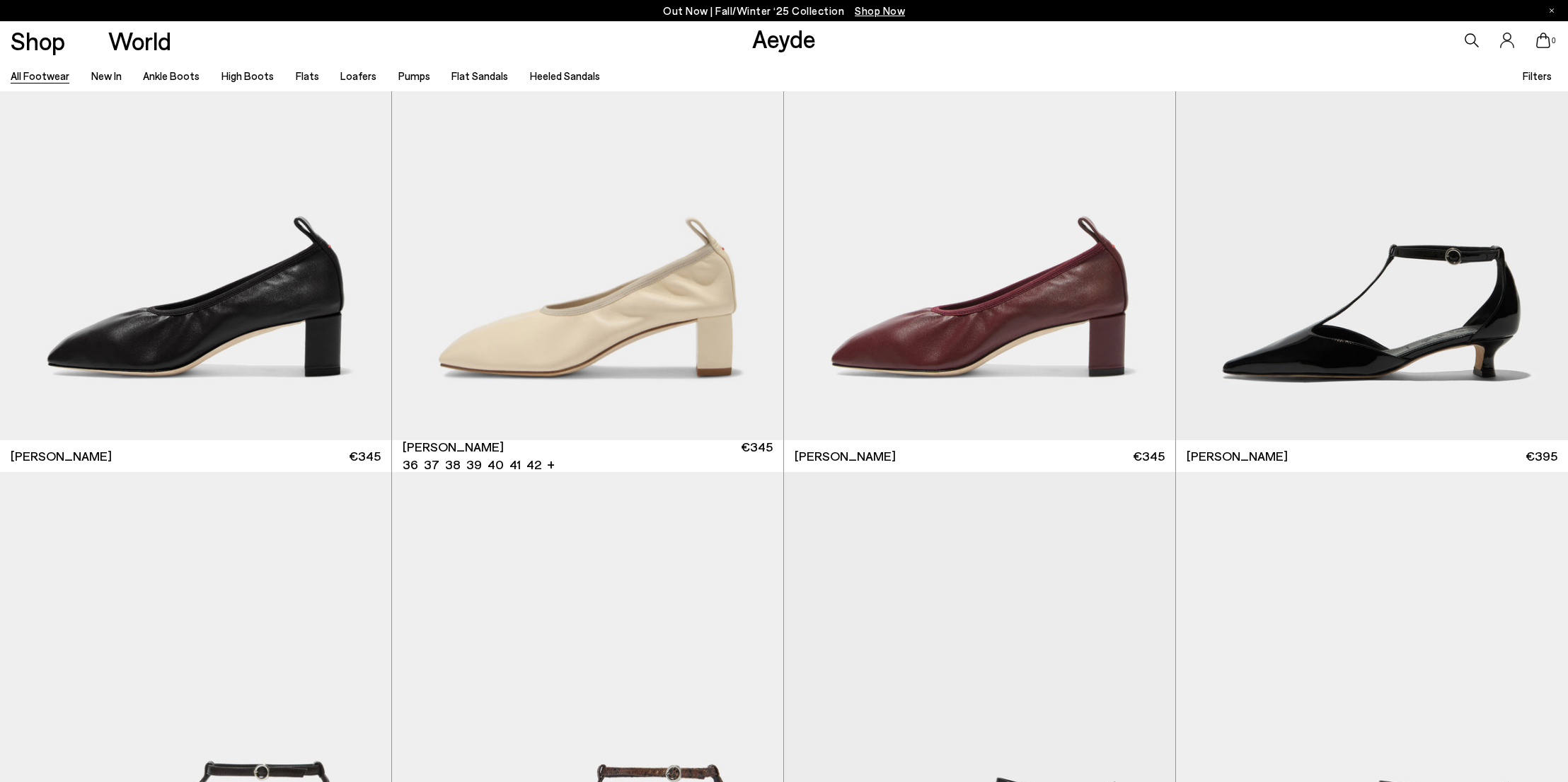
scroll to position [21834, 0]
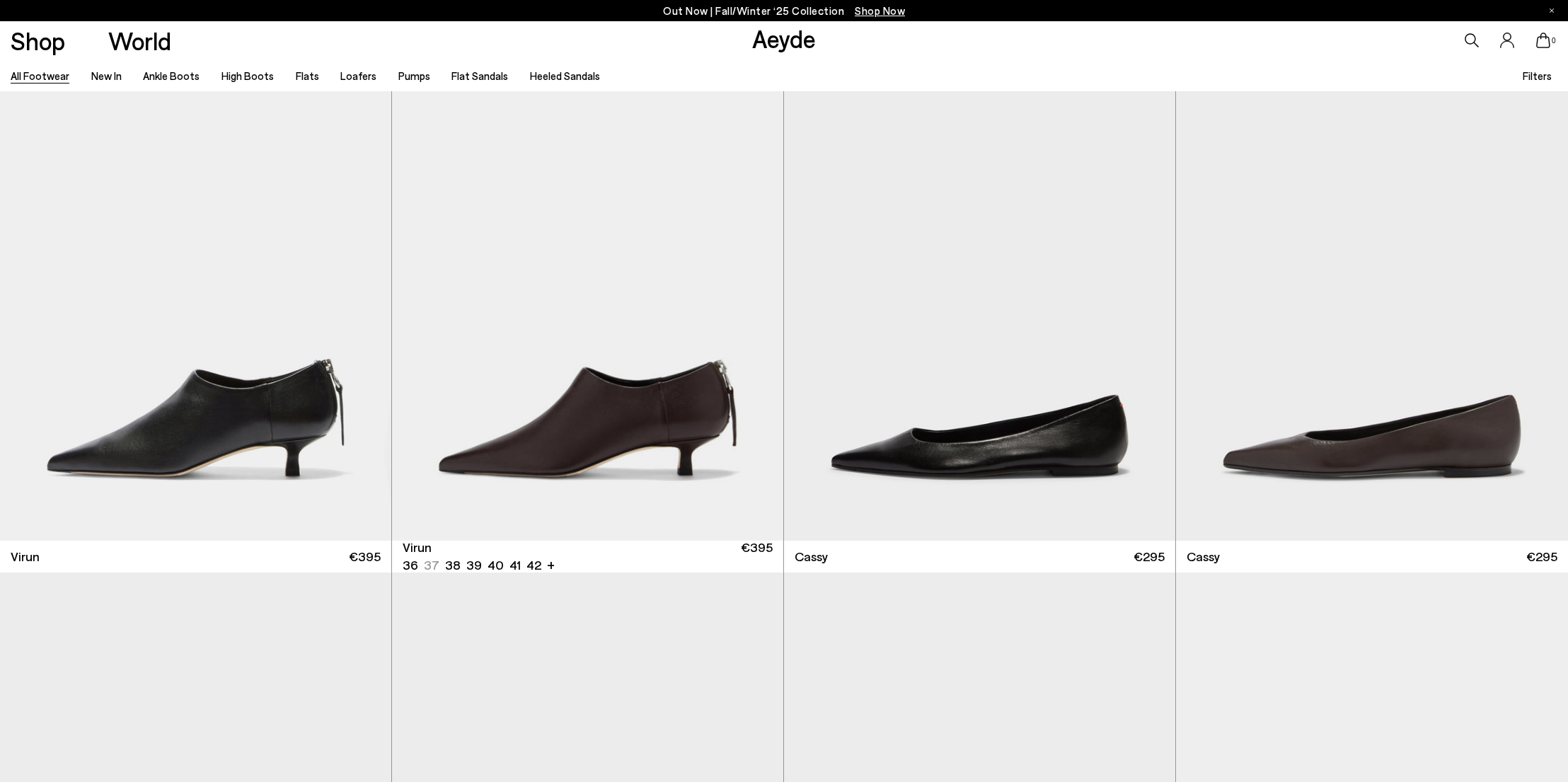
scroll to position [24810, 0]
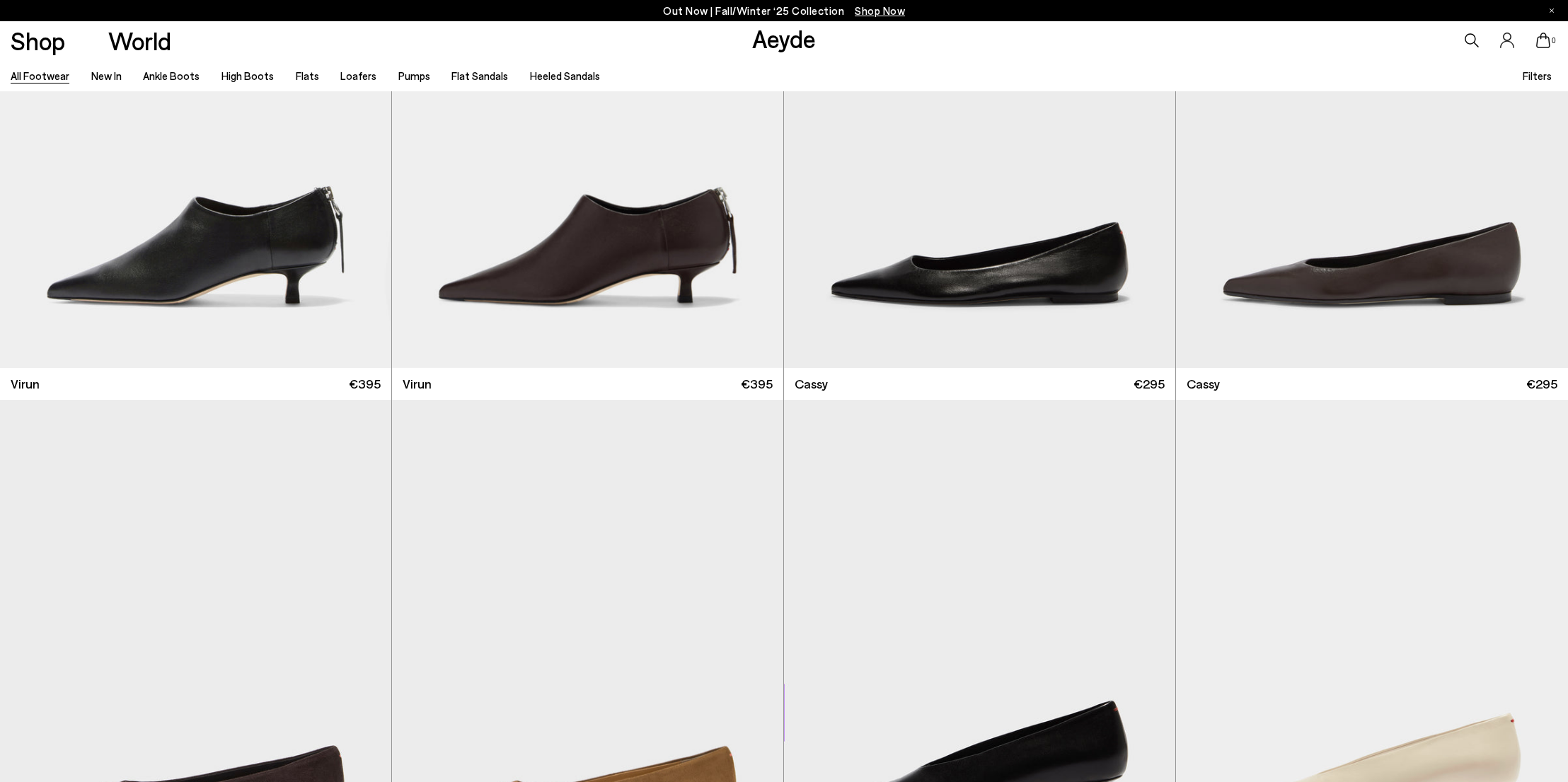
scroll to position [26878, 0]
